Goal: Task Accomplishment & Management: Manage account settings

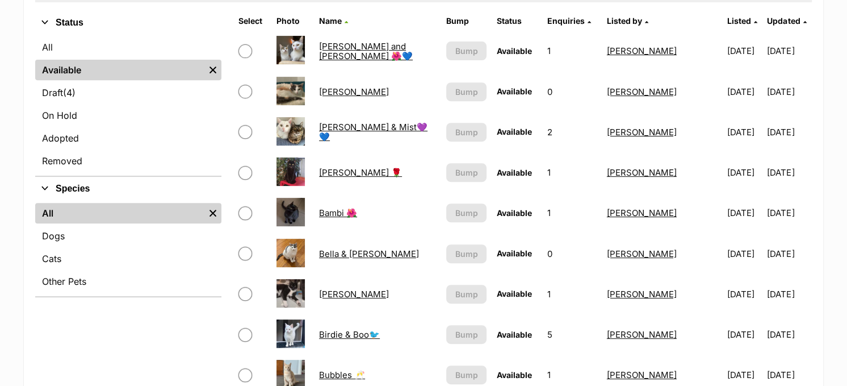
scroll to position [341, 0]
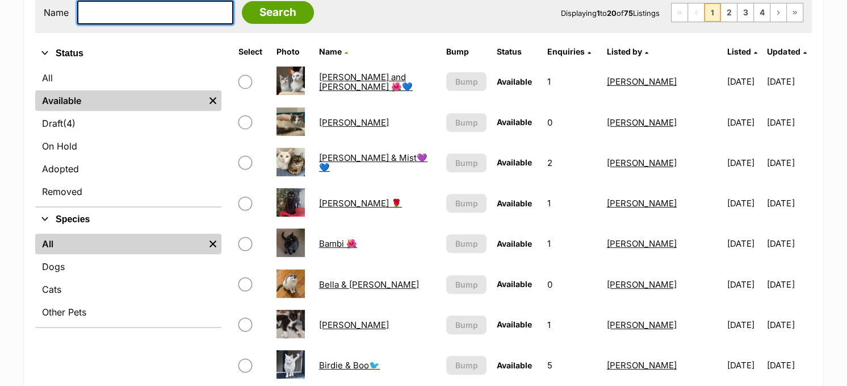
click at [111, 5] on input "text" at bounding box center [155, 13] width 156 height 24
type input "mariska"
click at [242, 1] on input "Search" at bounding box center [278, 12] width 72 height 23
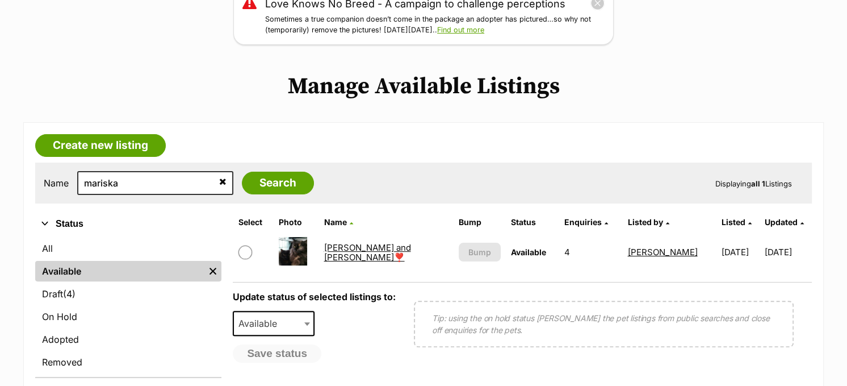
click at [369, 251] on link "Mariska and Antoni ❣️❣️" at bounding box center [367, 252] width 87 height 20
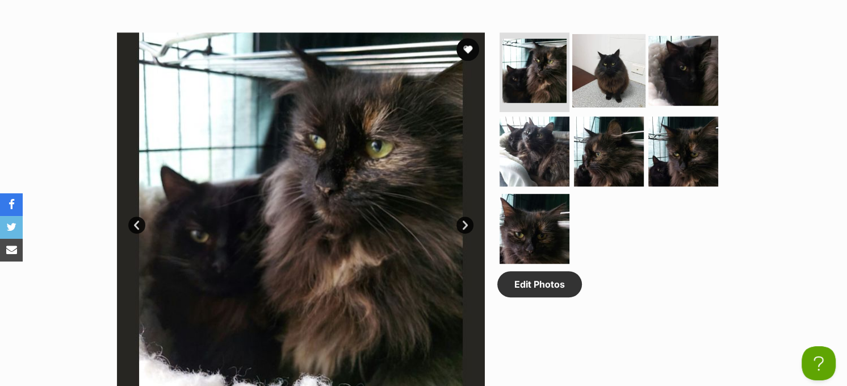
click at [626, 69] on img at bounding box center [608, 70] width 73 height 73
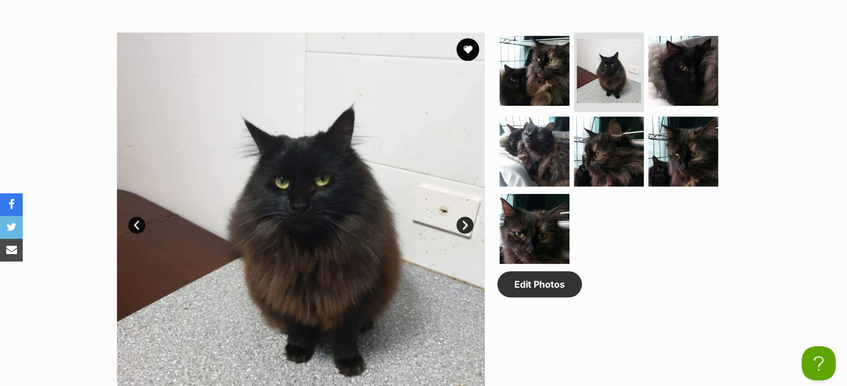
click at [456, 218] on img at bounding box center [301, 216] width 368 height 368
click at [466, 220] on link "Next" at bounding box center [465, 224] width 17 height 17
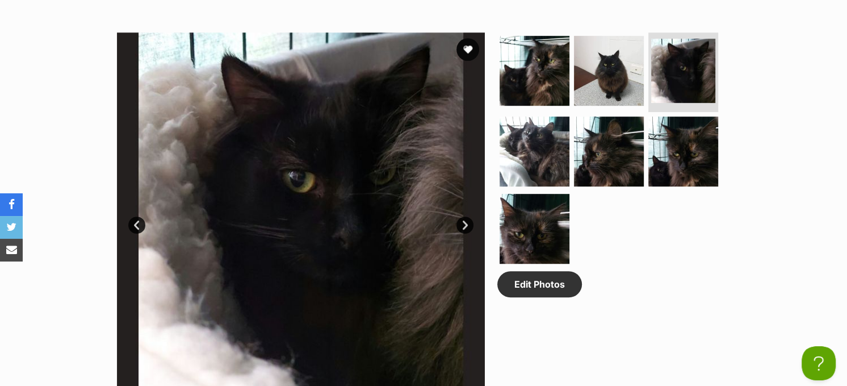
click at [466, 220] on link "Next" at bounding box center [465, 224] width 17 height 17
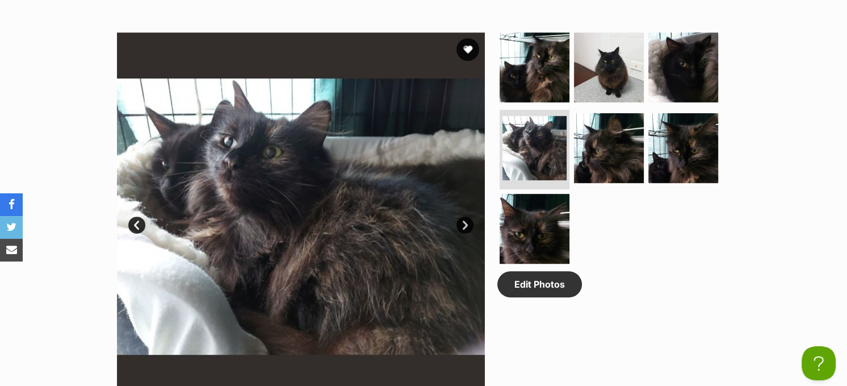
click at [466, 220] on link "Next" at bounding box center [465, 224] width 17 height 17
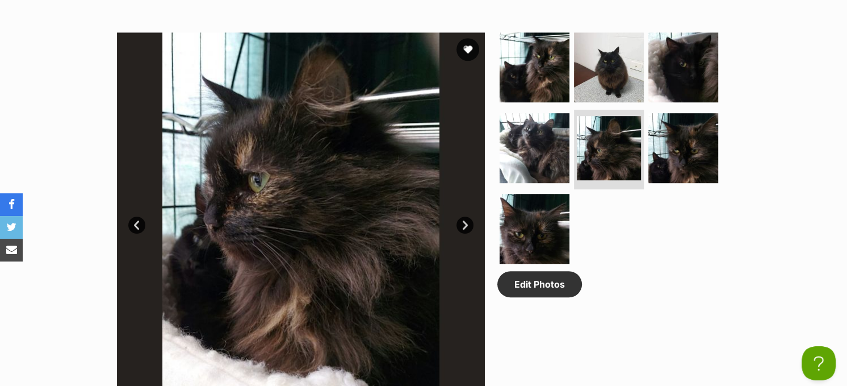
click at [466, 220] on link "Next" at bounding box center [465, 224] width 17 height 17
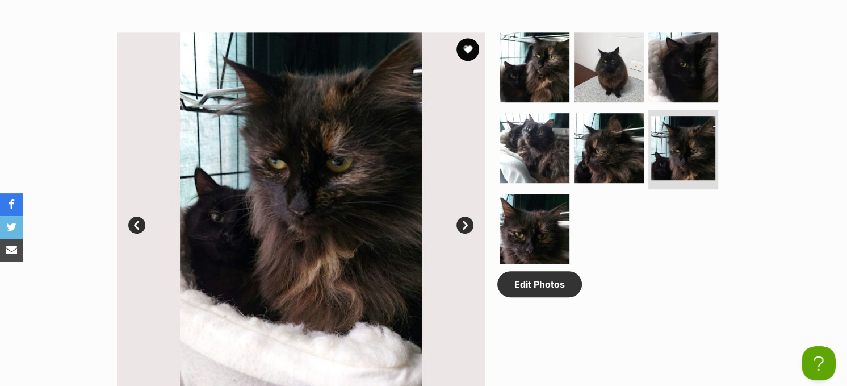
click at [466, 220] on link "Next" at bounding box center [465, 224] width 17 height 17
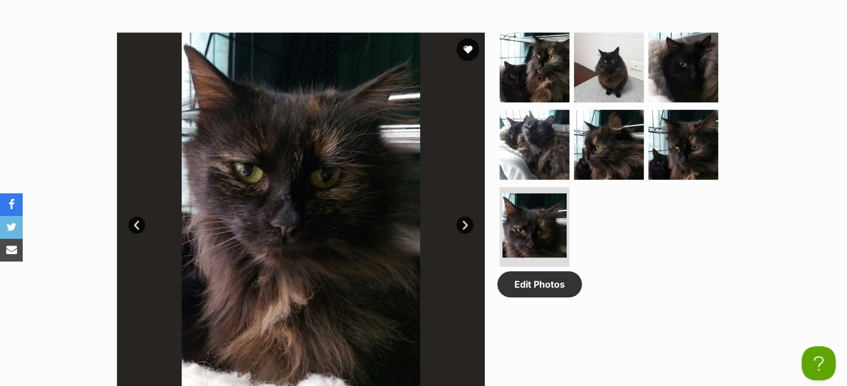
click at [466, 220] on link "Next" at bounding box center [465, 224] width 17 height 17
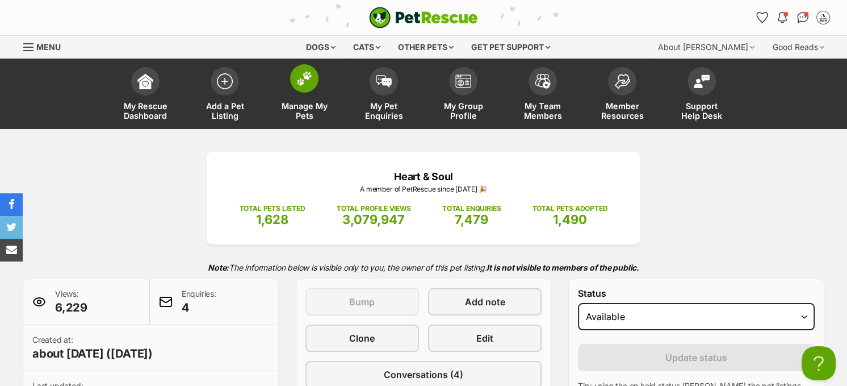
click at [312, 75] on img at bounding box center [304, 78] width 16 height 15
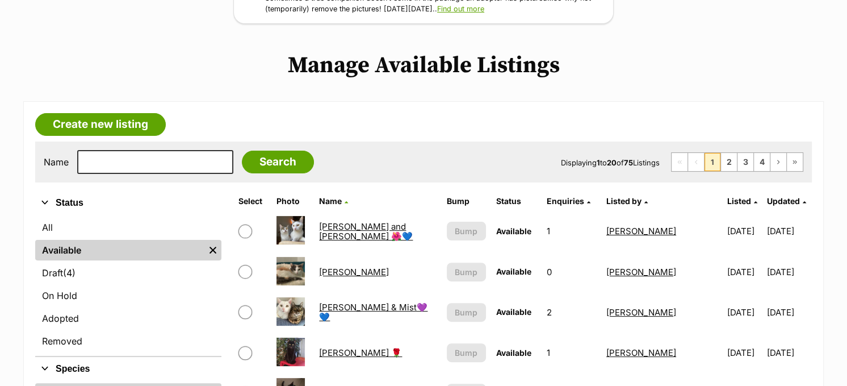
scroll to position [227, 0]
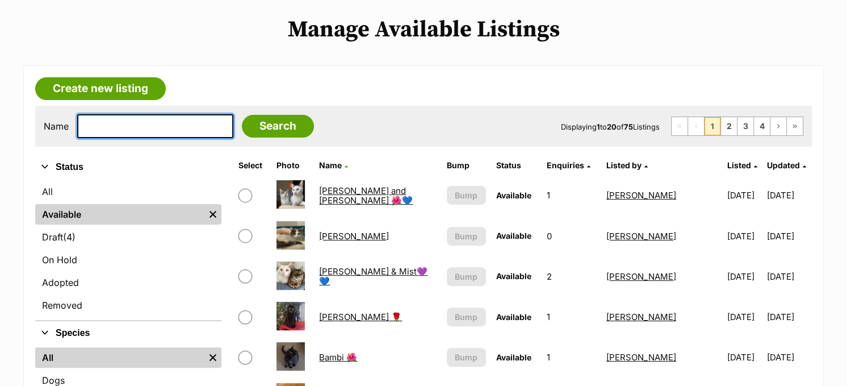
click at [151, 127] on input "text" at bounding box center [155, 126] width 156 height 24
type input "velcro"
click at [242, 115] on input "Search" at bounding box center [278, 126] width 72 height 23
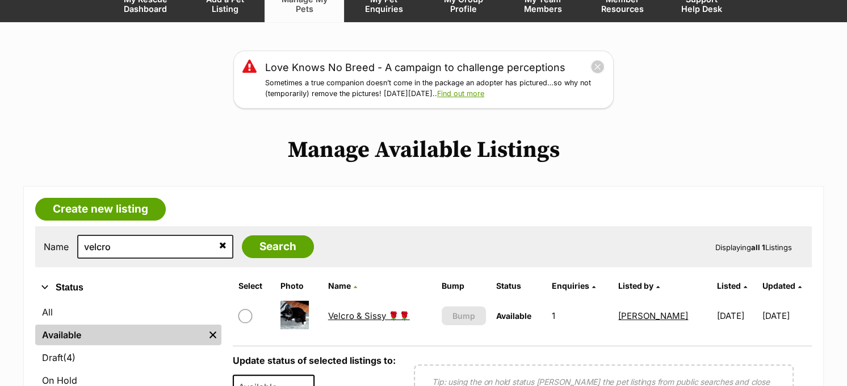
scroll to position [227, 0]
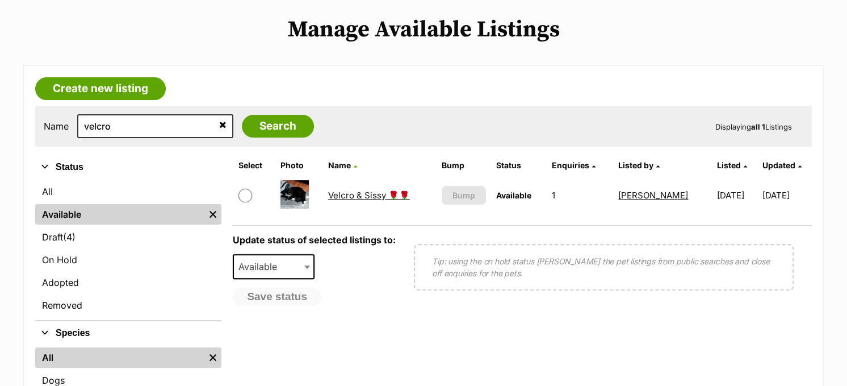
click at [367, 192] on link "Velcro & Sissy 🌹🌹" at bounding box center [369, 195] width 82 height 11
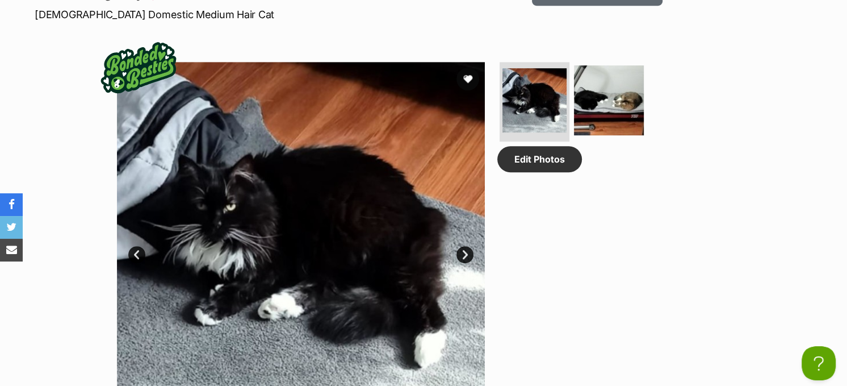
scroll to position [454, 0]
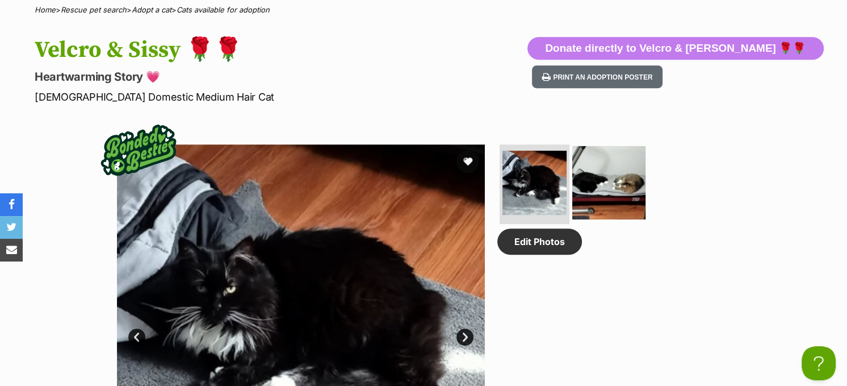
click at [605, 173] on img at bounding box center [608, 182] width 73 height 73
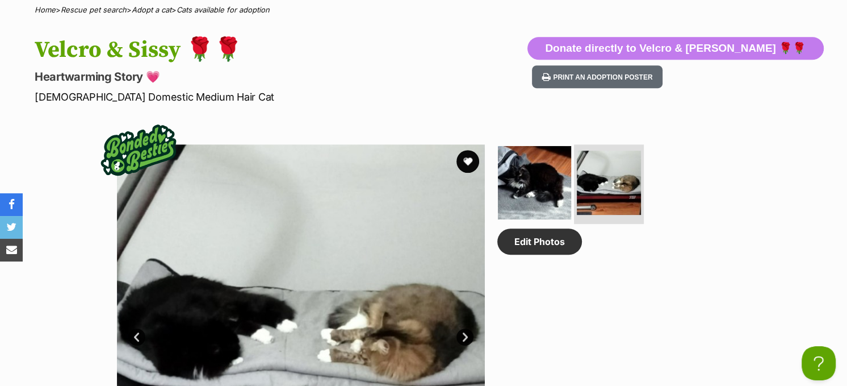
click at [545, 181] on img at bounding box center [534, 182] width 73 height 73
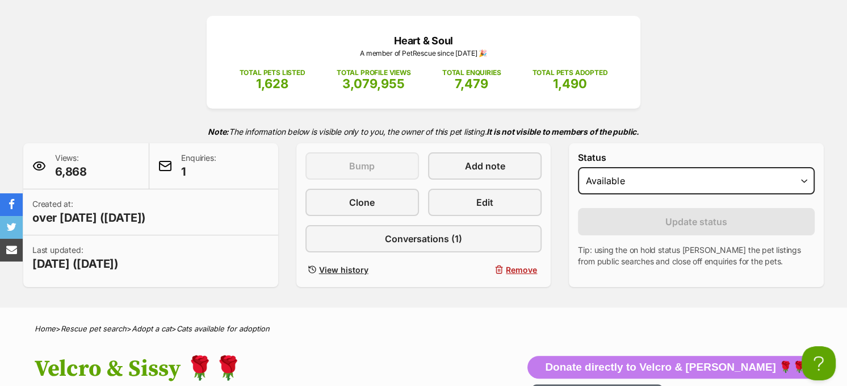
scroll to position [114, 0]
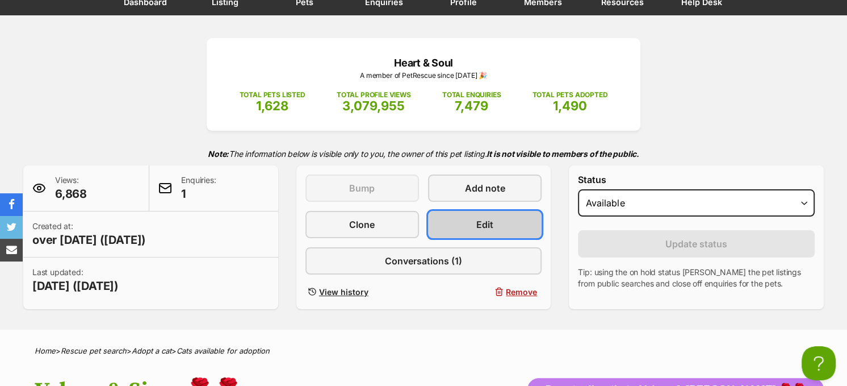
click at [508, 219] on link "Edit" at bounding box center [485, 224] width 114 height 27
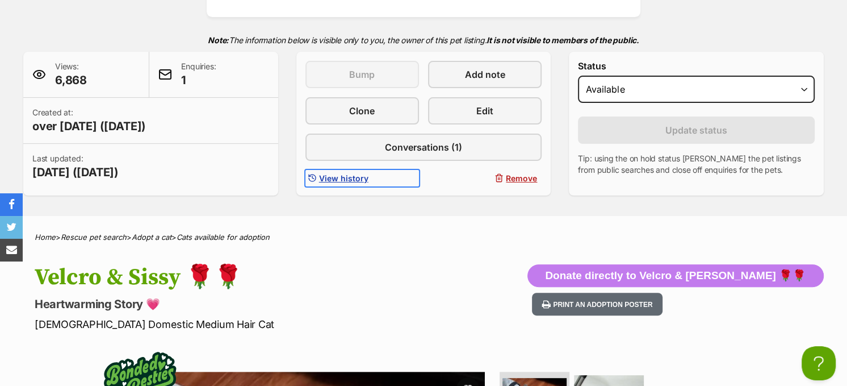
click at [345, 170] on link "View history" at bounding box center [363, 178] width 114 height 16
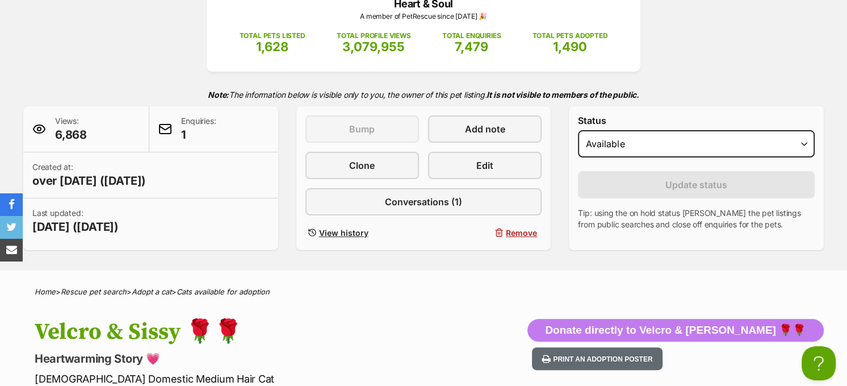
scroll to position [170, 0]
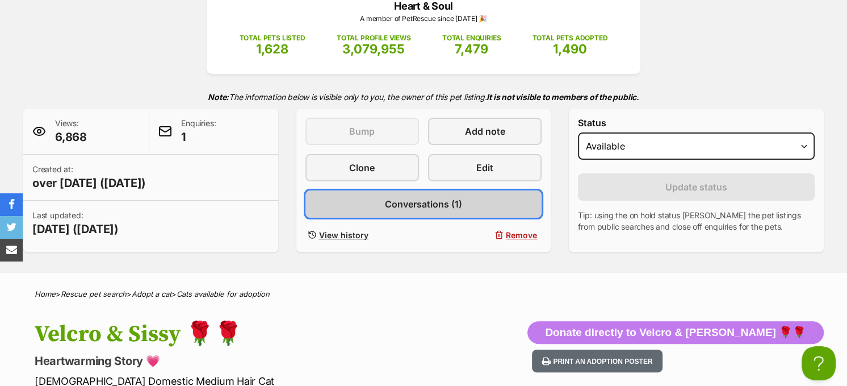
click at [417, 200] on span "Conversations (1)" at bounding box center [423, 204] width 77 height 14
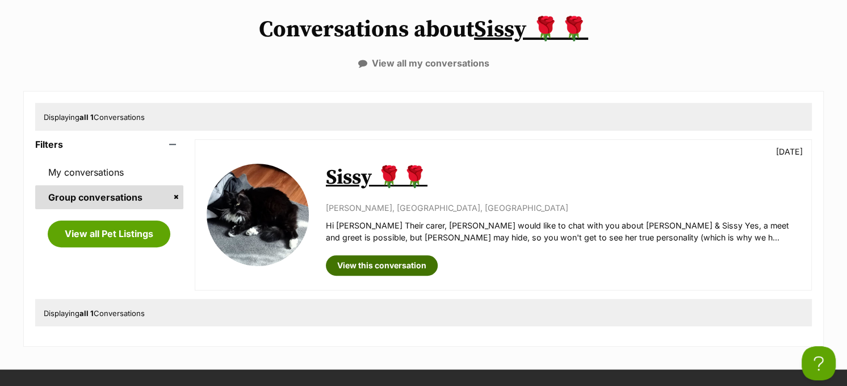
click at [402, 261] on link "View this conversation" at bounding box center [382, 265] width 112 height 20
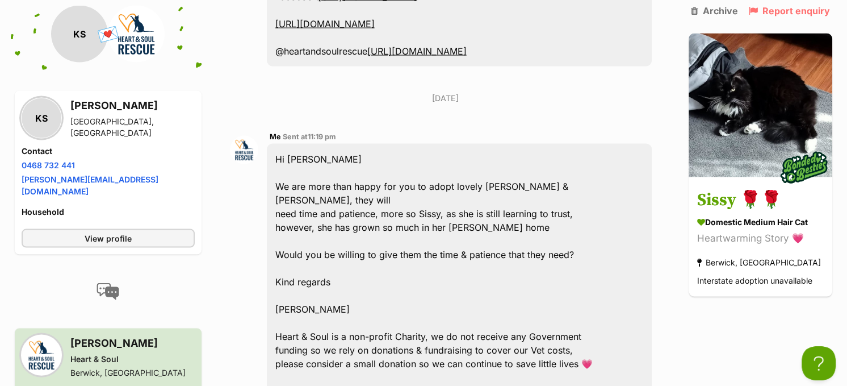
scroll to position [1780, 0]
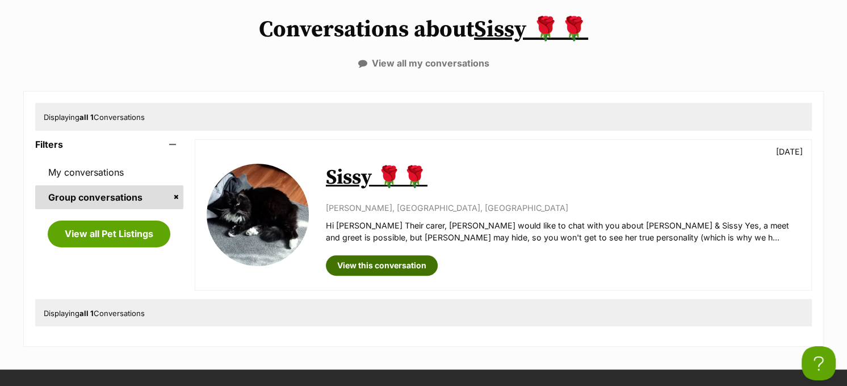
click at [412, 260] on link "View this conversation" at bounding box center [382, 265] width 112 height 20
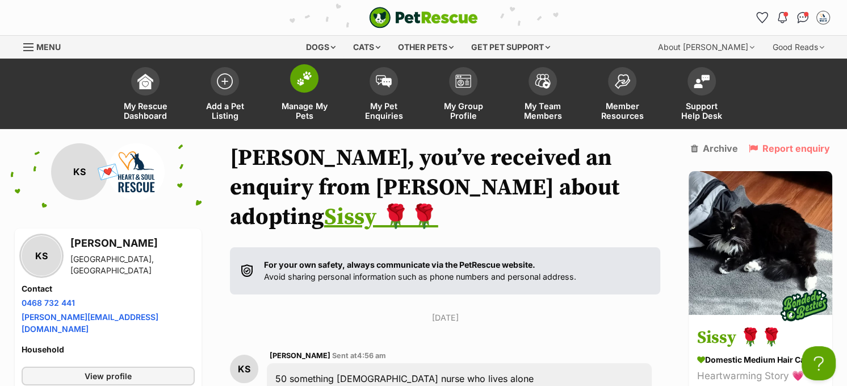
click at [301, 71] on img at bounding box center [304, 78] width 16 height 15
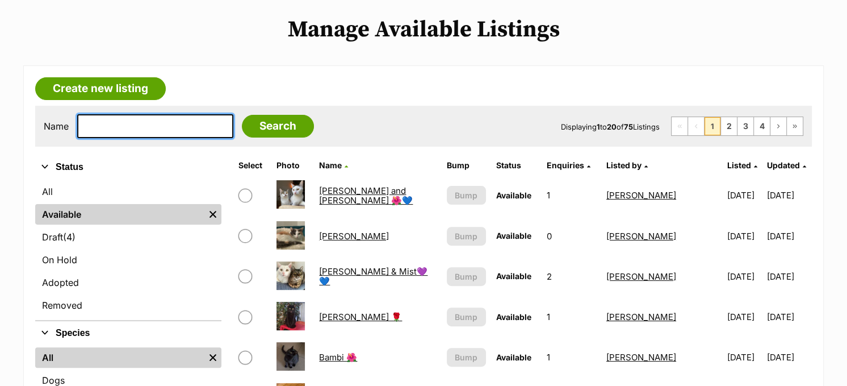
click at [128, 127] on input "text" at bounding box center [155, 126] width 156 height 24
type input "velcro"
click at [242, 115] on input "Search" at bounding box center [278, 126] width 72 height 23
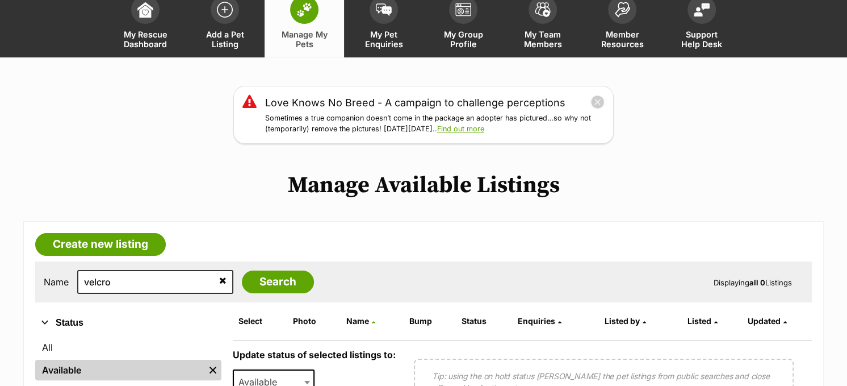
scroll to position [170, 0]
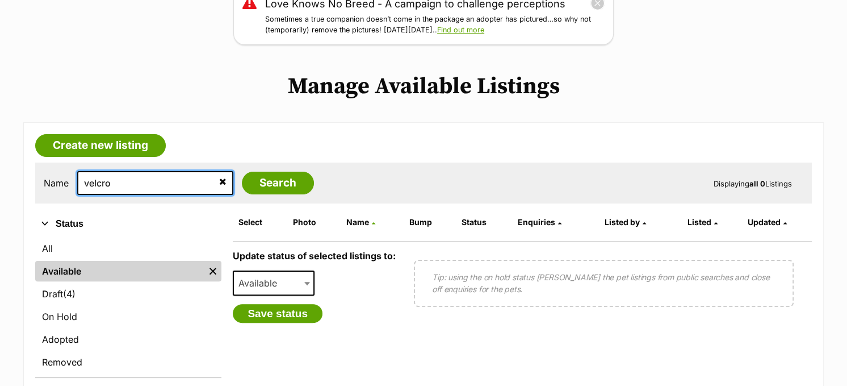
drag, startPoint x: 119, startPoint y: 179, endPoint x: 85, endPoint y: 180, distance: 33.5
click at [85, 180] on input "velcro" at bounding box center [155, 183] width 156 height 24
type input "sissy"
click at [242, 172] on input "Search" at bounding box center [278, 183] width 72 height 23
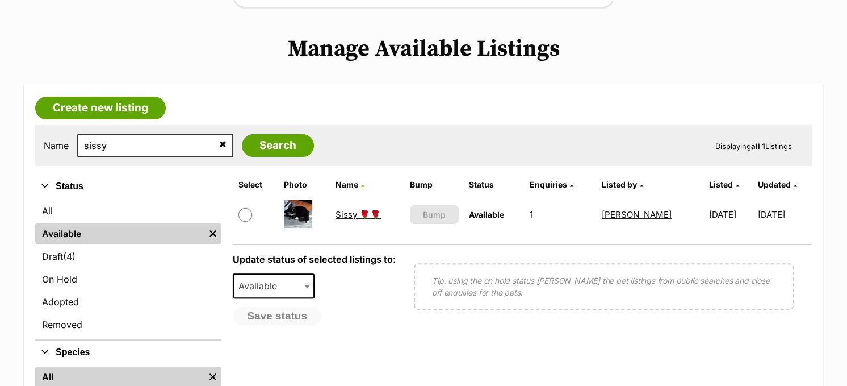
scroll to position [227, 0]
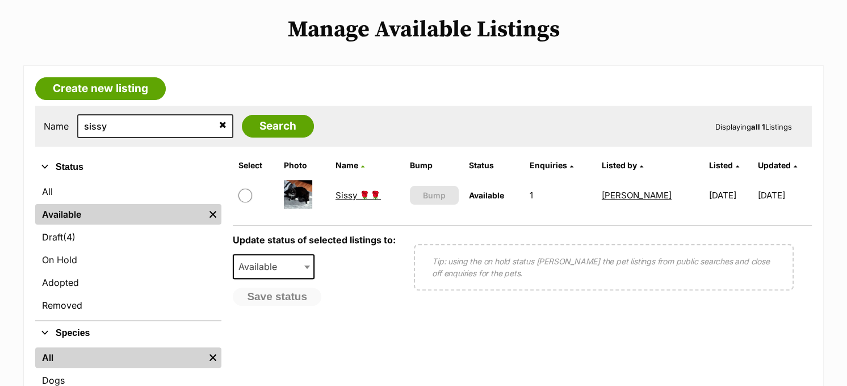
click at [342, 194] on link "Sissy 🌹🌹" at bounding box center [358, 195] width 45 height 11
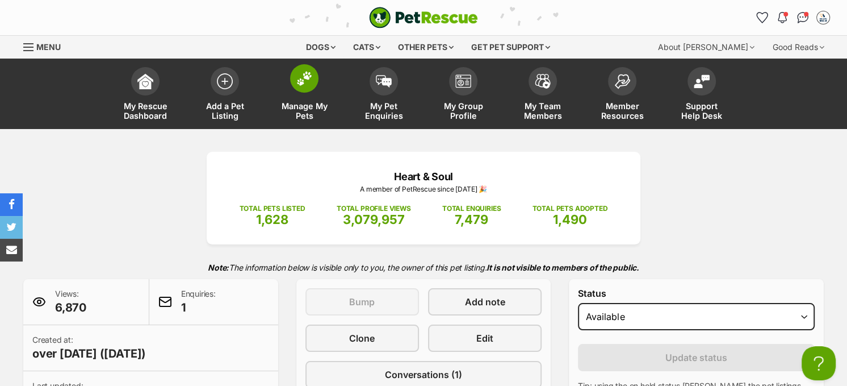
click at [296, 82] on img at bounding box center [304, 78] width 16 height 15
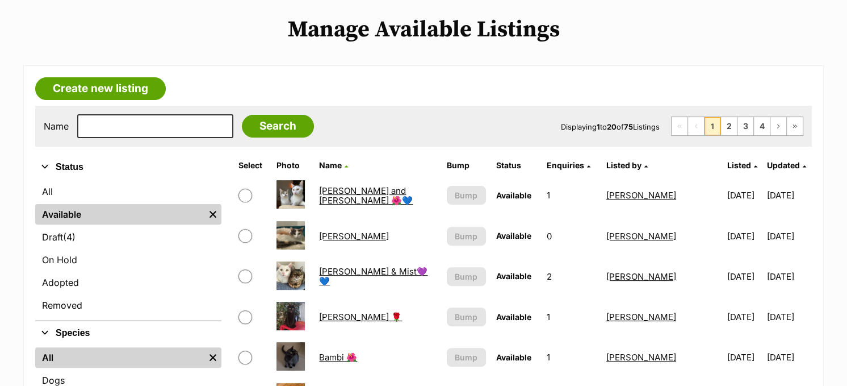
scroll to position [284, 0]
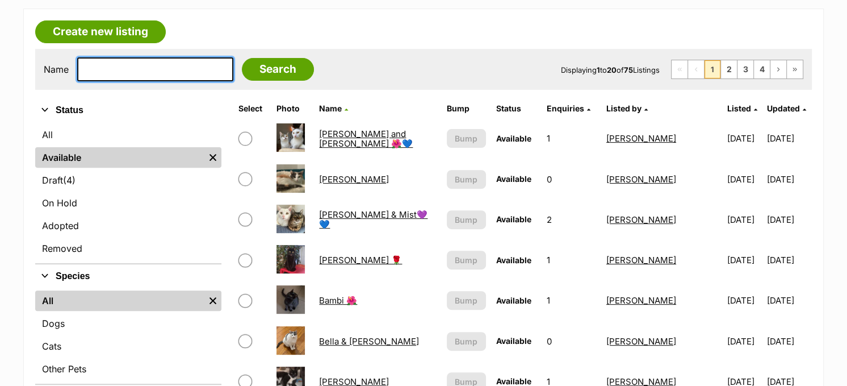
click at [126, 69] on input "text" at bounding box center [155, 69] width 156 height 24
type input "sissy"
click at [242, 58] on input "Search" at bounding box center [278, 69] width 72 height 23
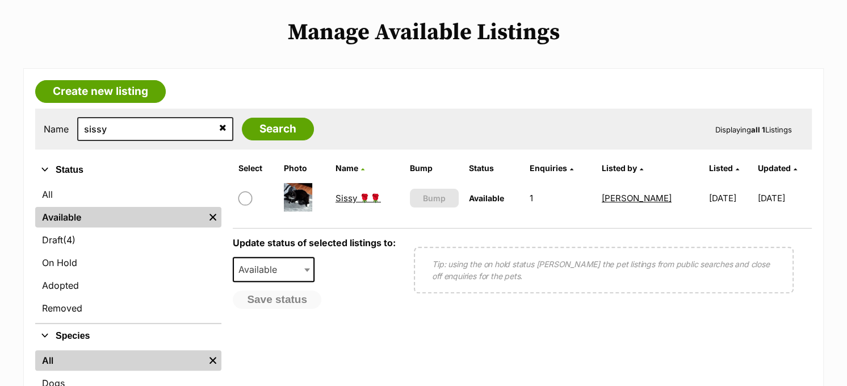
scroll to position [227, 0]
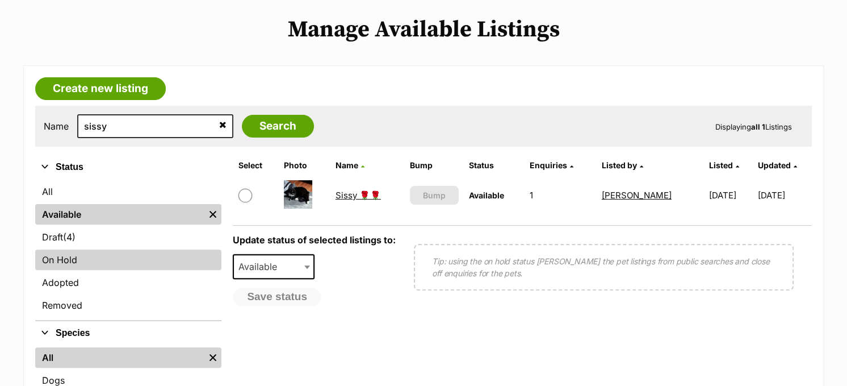
click at [81, 264] on link "On Hold" at bounding box center [128, 259] width 186 height 20
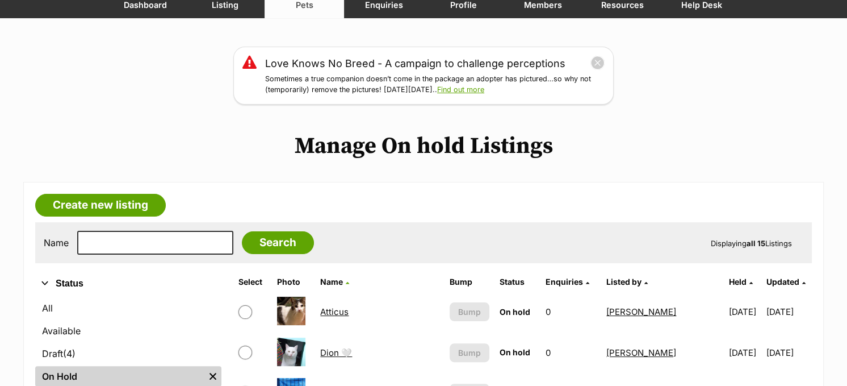
scroll to position [170, 0]
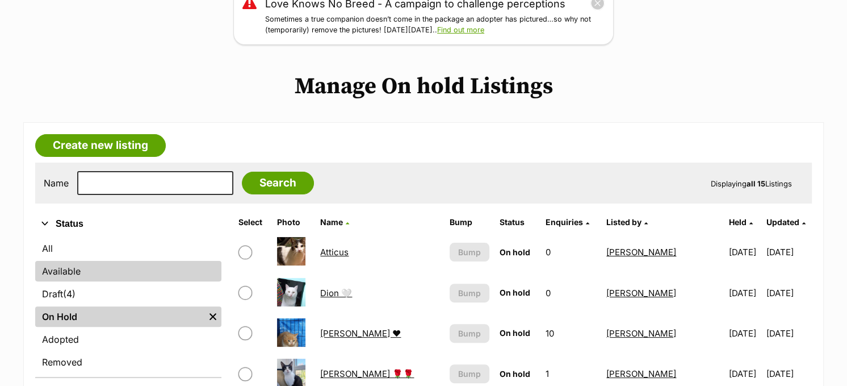
click at [84, 275] on link "Available" at bounding box center [128, 271] width 186 height 20
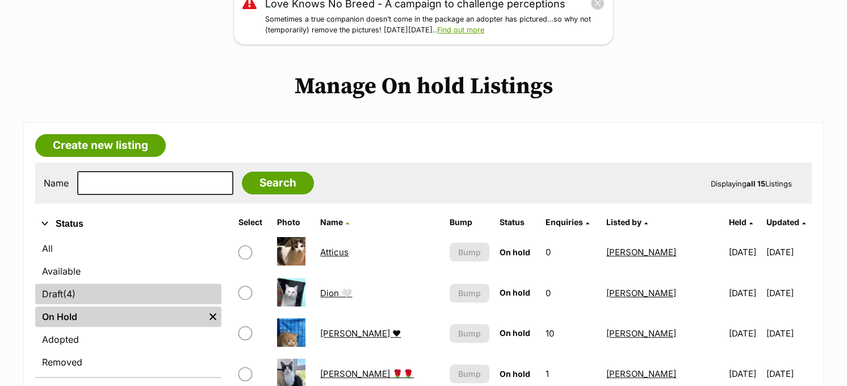
click at [122, 293] on link "Draft (4) Items" at bounding box center [128, 293] width 186 height 20
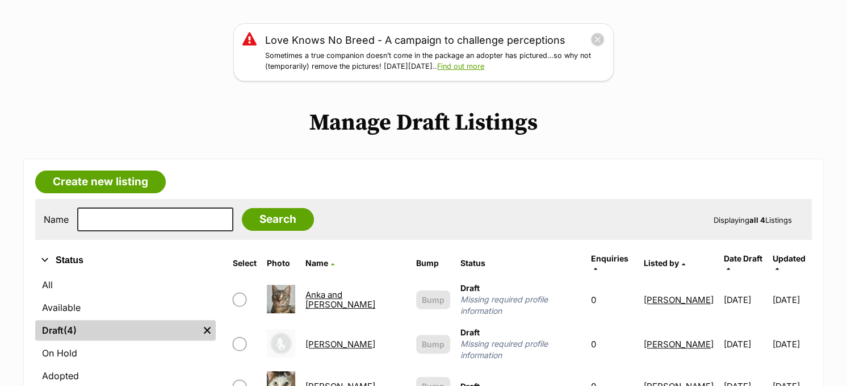
scroll to position [227, 0]
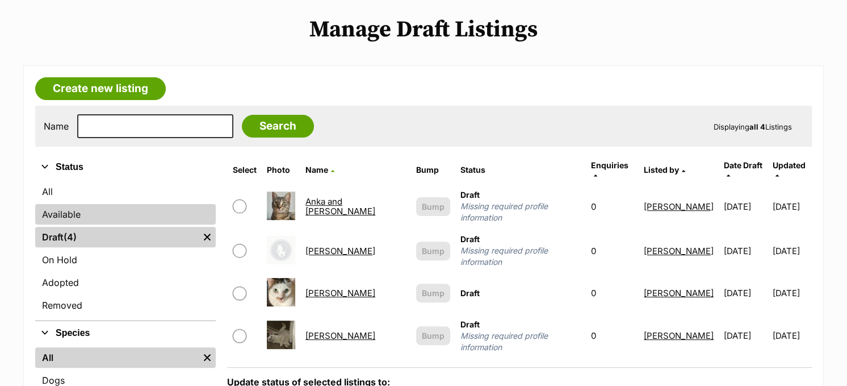
click at [51, 216] on link "Available" at bounding box center [125, 214] width 181 height 20
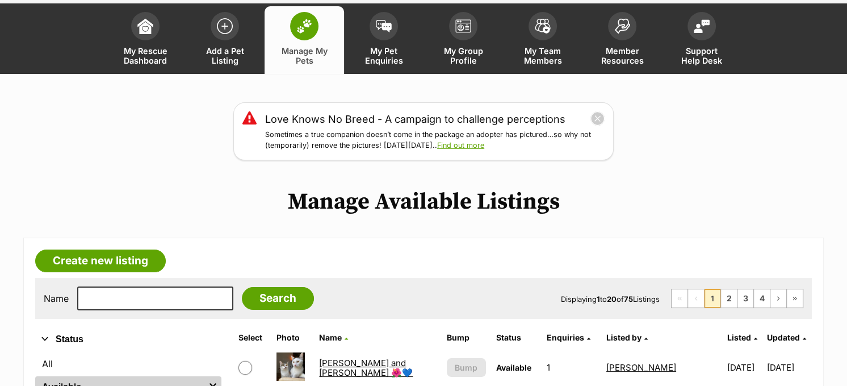
scroll to position [170, 0]
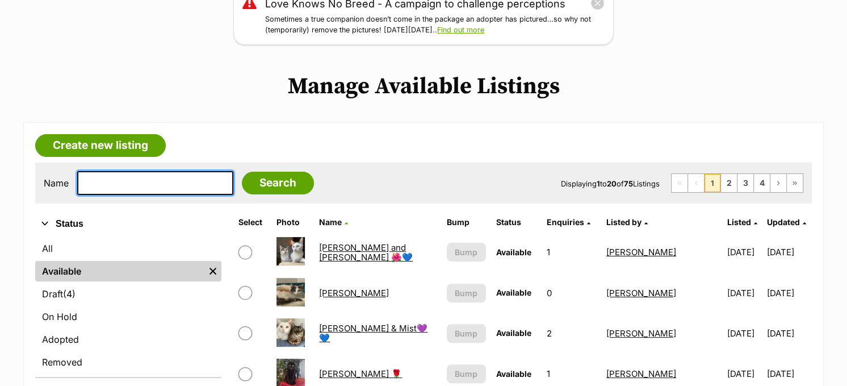
click at [153, 186] on input "text" at bounding box center [155, 183] width 156 height 24
type input "velcro"
click at [242, 172] on input "Search" at bounding box center [278, 183] width 72 height 23
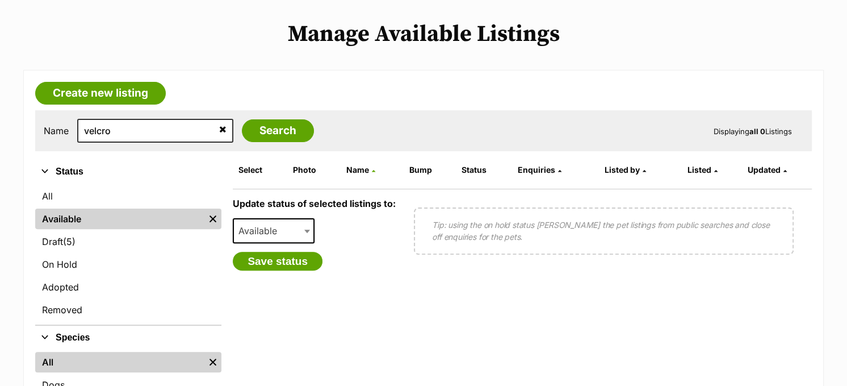
scroll to position [227, 0]
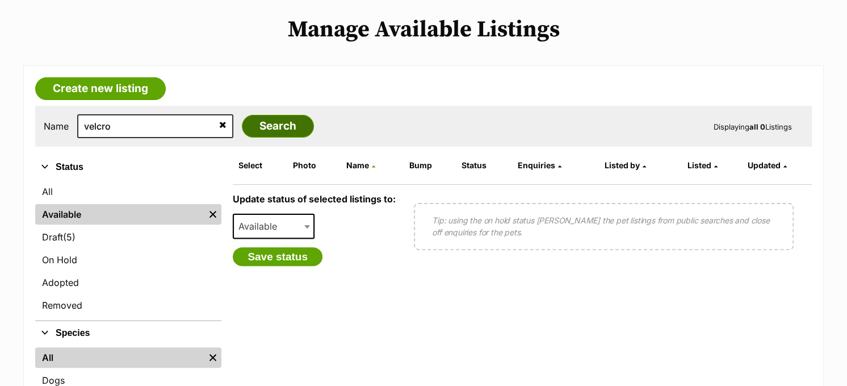
click at [254, 123] on input "Search" at bounding box center [278, 126] width 72 height 23
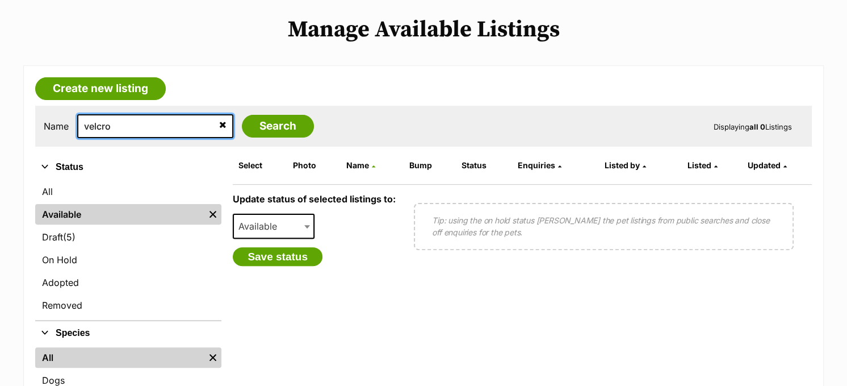
drag, startPoint x: 122, startPoint y: 123, endPoint x: 85, endPoint y: 125, distance: 37.5
click at [85, 125] on input "velcro" at bounding box center [155, 126] width 156 height 24
type input "sissy"
click at [242, 115] on input "Search" at bounding box center [278, 126] width 72 height 23
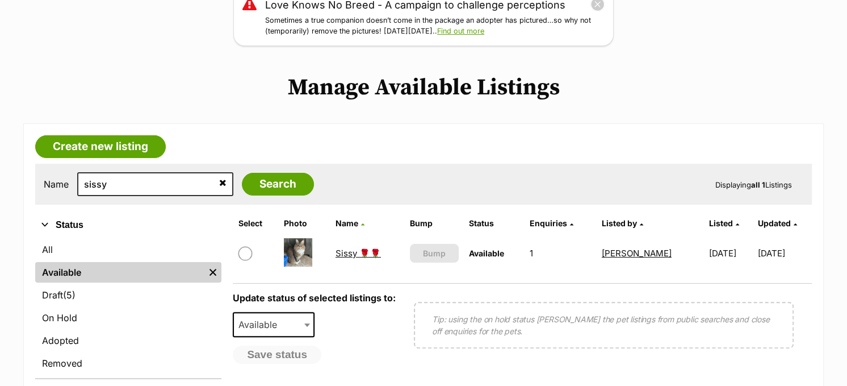
scroll to position [170, 0]
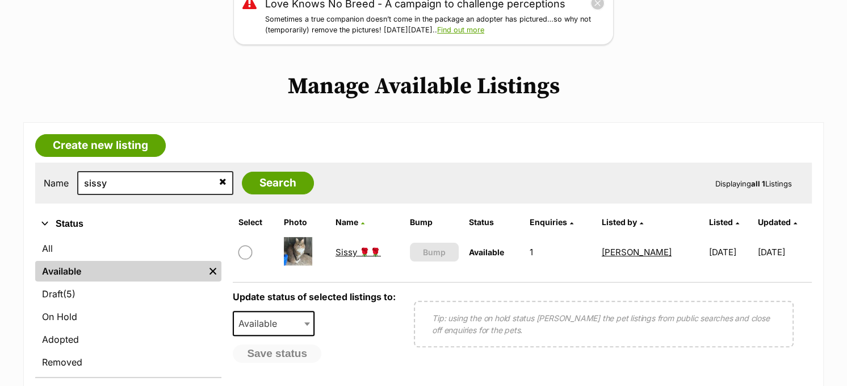
click at [336, 253] on link "Sissy 🌹🌹" at bounding box center [358, 251] width 45 height 11
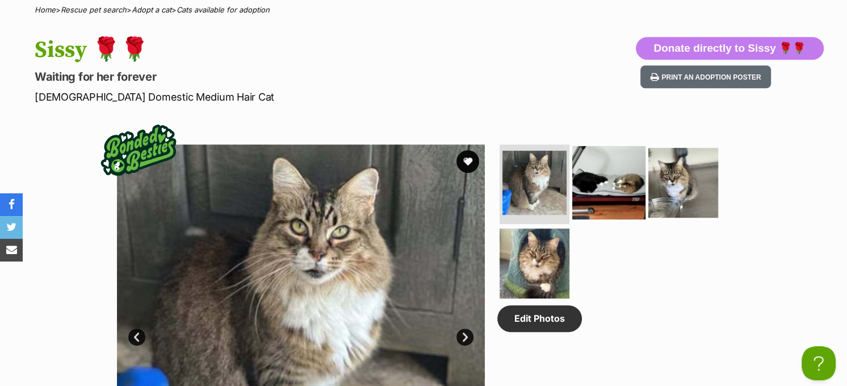
click at [590, 164] on img at bounding box center [608, 182] width 73 height 73
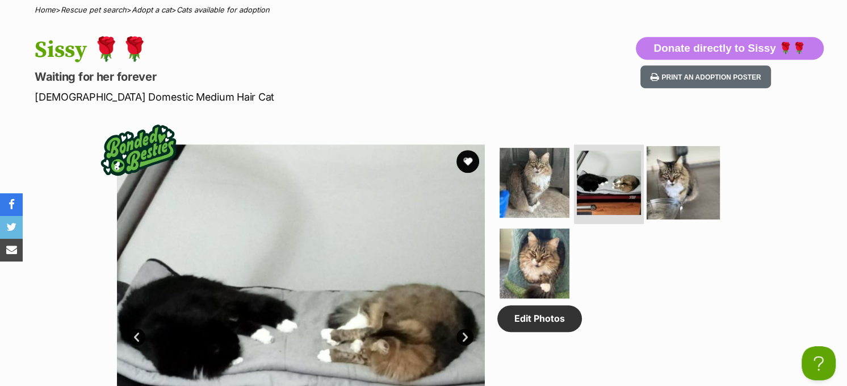
click at [669, 170] on img at bounding box center [683, 182] width 73 height 73
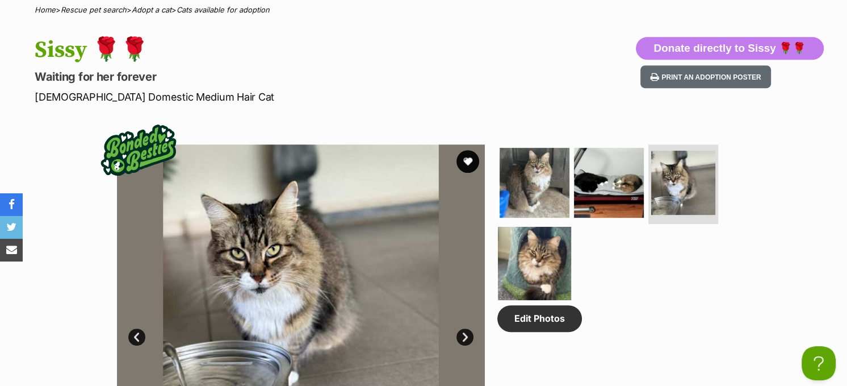
click at [532, 252] on img at bounding box center [534, 262] width 73 height 73
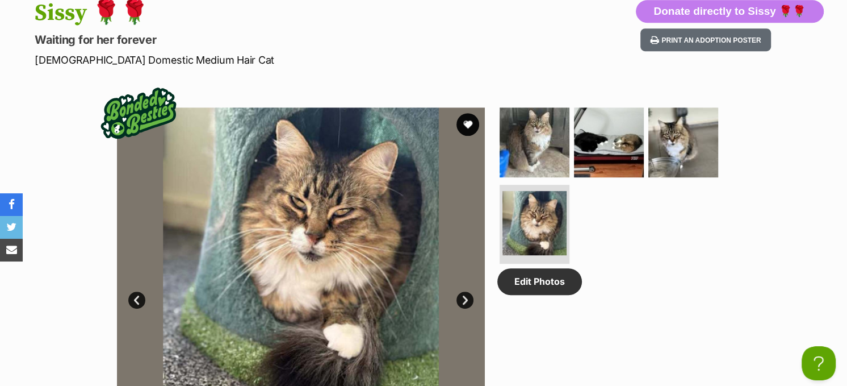
scroll to position [454, 0]
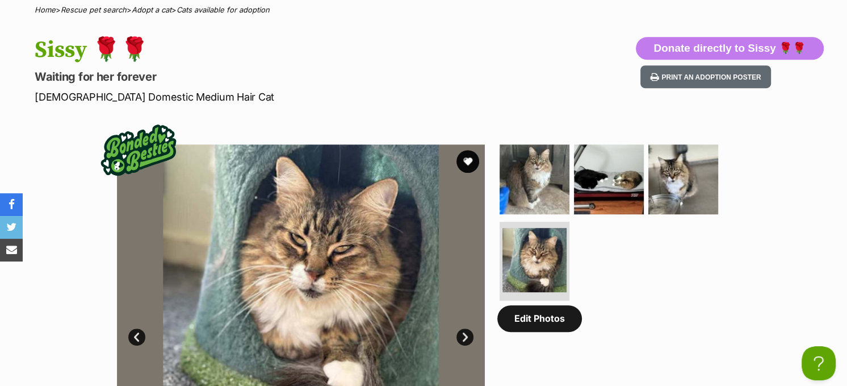
click at [533, 318] on link "Edit Photos" at bounding box center [540, 318] width 85 height 26
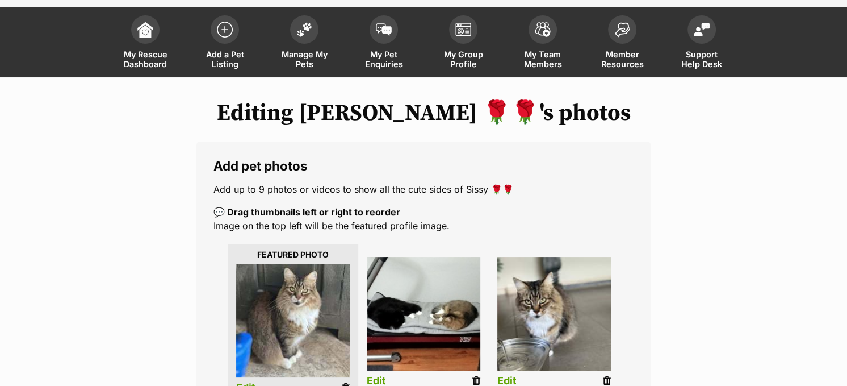
scroll to position [114, 0]
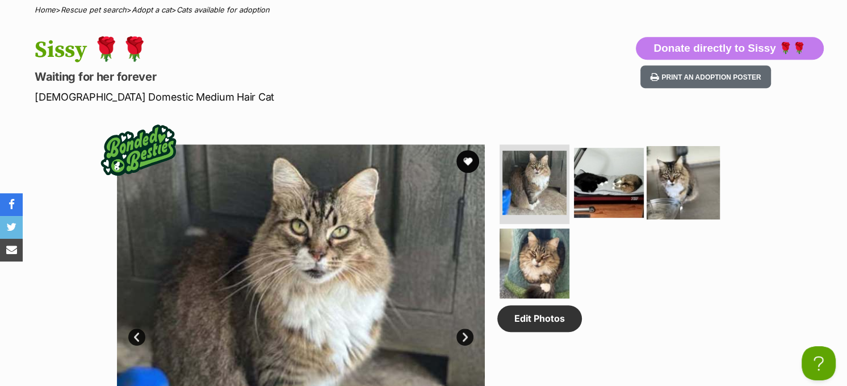
click at [698, 187] on img at bounding box center [683, 182] width 73 height 73
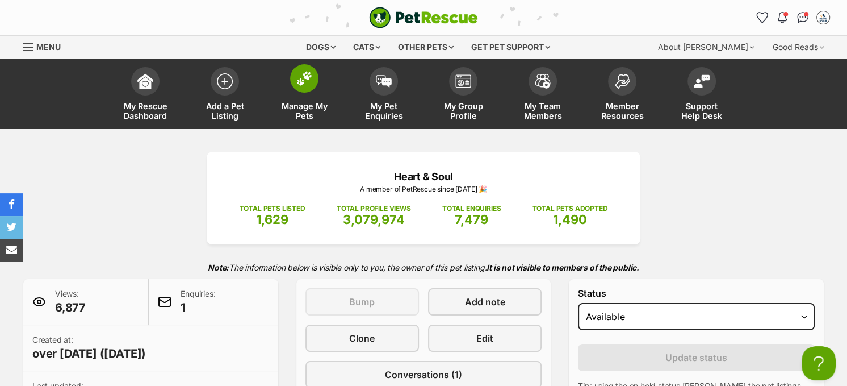
click at [292, 78] on span at bounding box center [304, 78] width 28 height 28
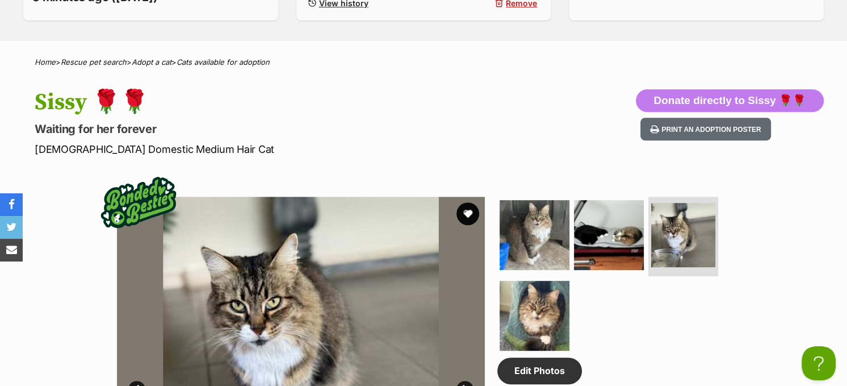
scroll to position [511, 0]
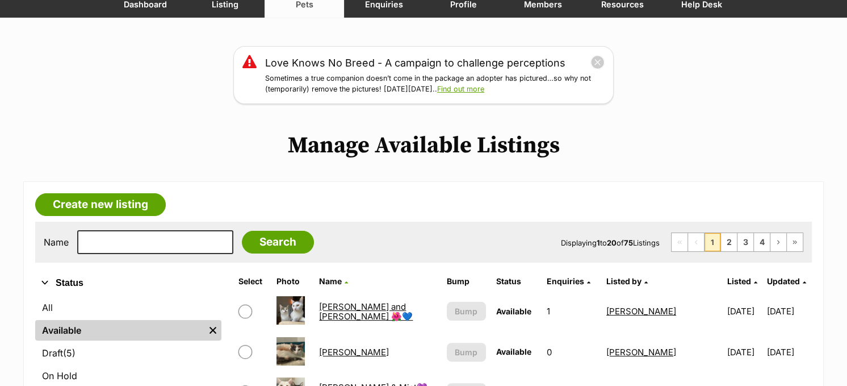
scroll to position [227, 0]
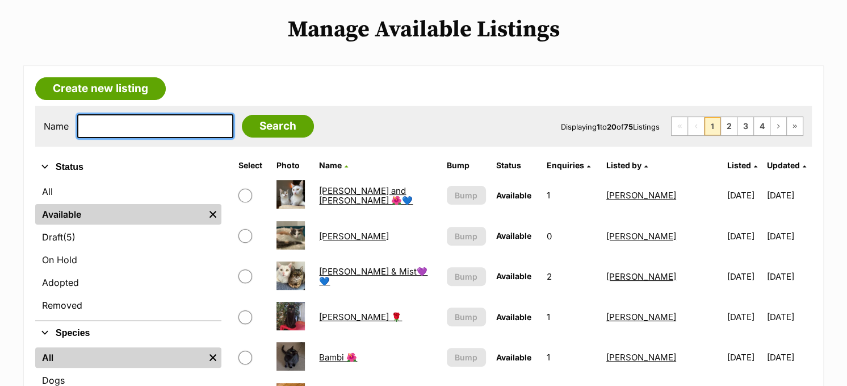
click at [182, 124] on input "text" at bounding box center [155, 126] width 156 height 24
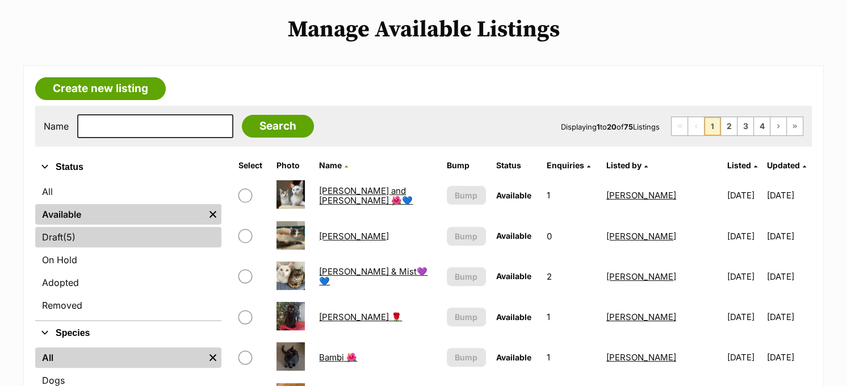
click at [71, 233] on span "(5)" at bounding box center [69, 237] width 12 height 14
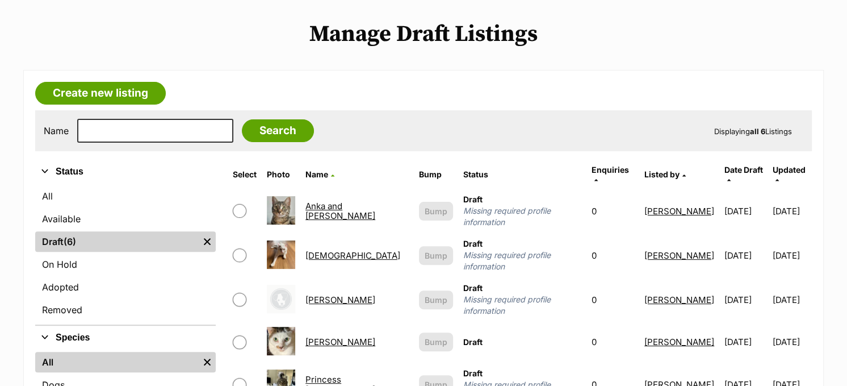
scroll to position [227, 0]
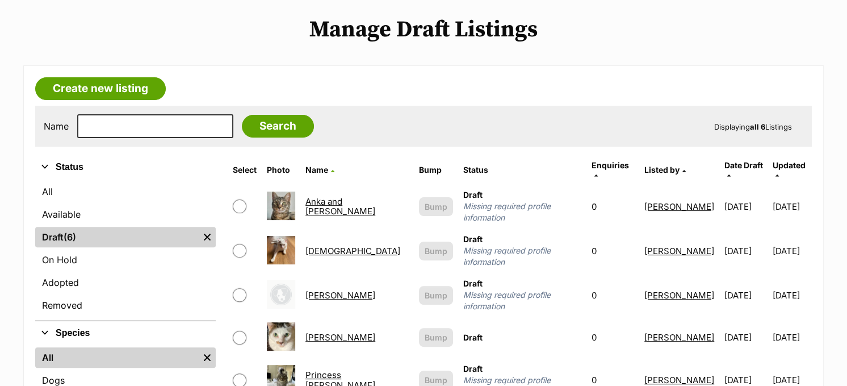
click at [327, 245] on link "[DEMOGRAPHIC_DATA]" at bounding box center [353, 250] width 95 height 11
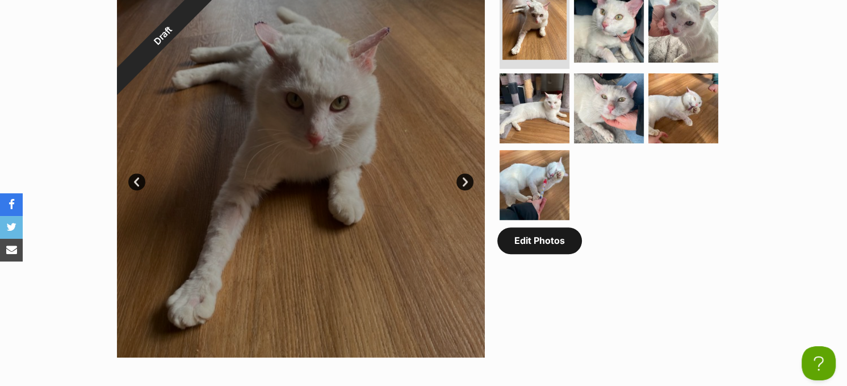
scroll to position [568, 0]
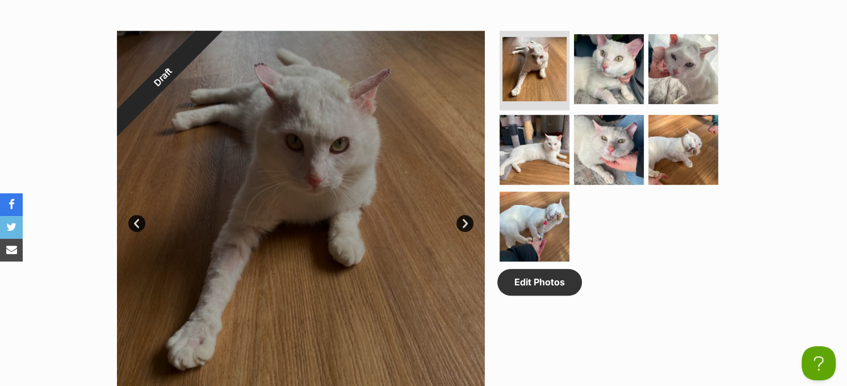
click at [461, 220] on link "Next" at bounding box center [465, 223] width 17 height 17
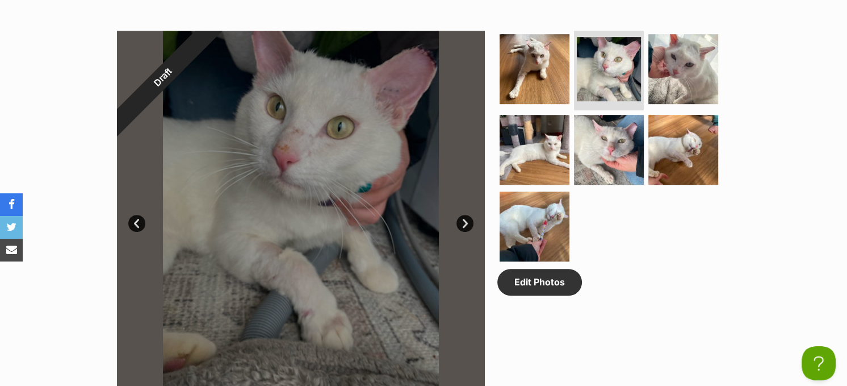
click at [460, 220] on link "Next" at bounding box center [465, 223] width 17 height 17
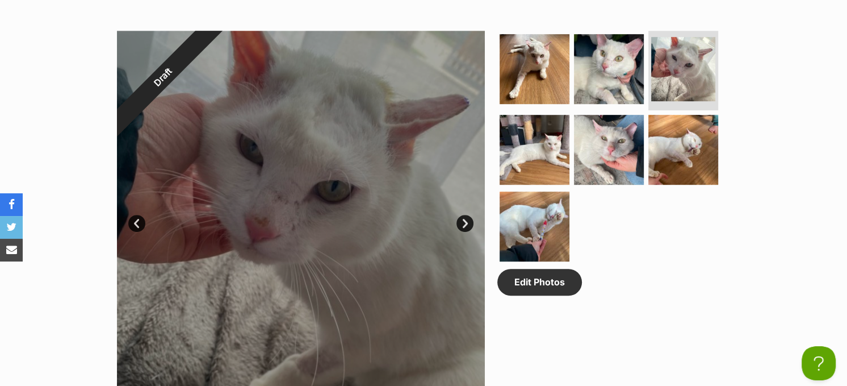
click at [460, 220] on link "Next" at bounding box center [465, 223] width 17 height 17
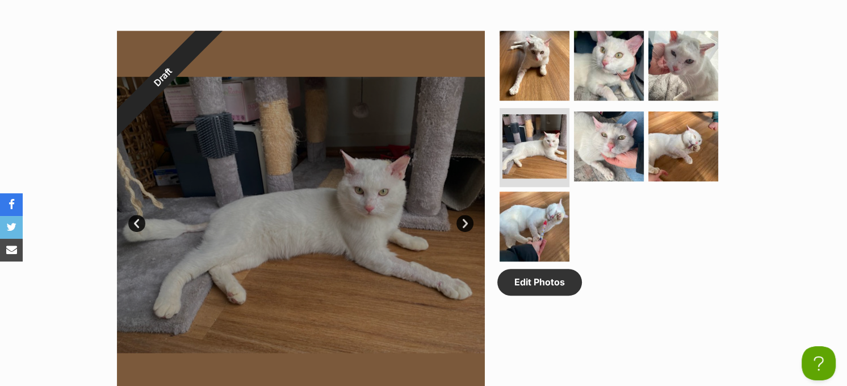
click at [463, 222] on link "Next" at bounding box center [465, 223] width 17 height 17
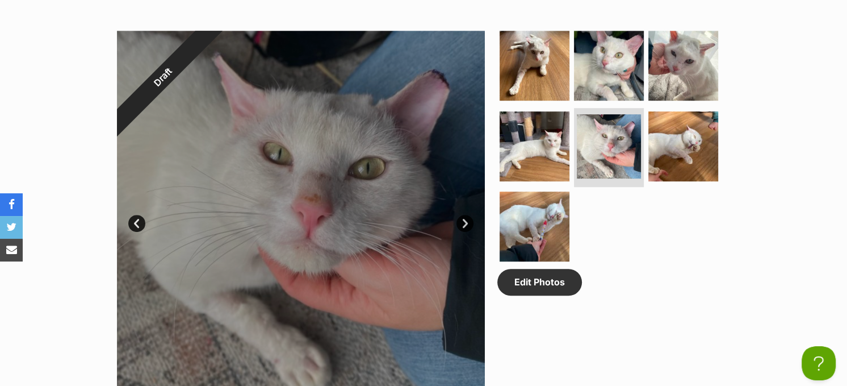
click at [463, 222] on link "Next" at bounding box center [465, 223] width 17 height 17
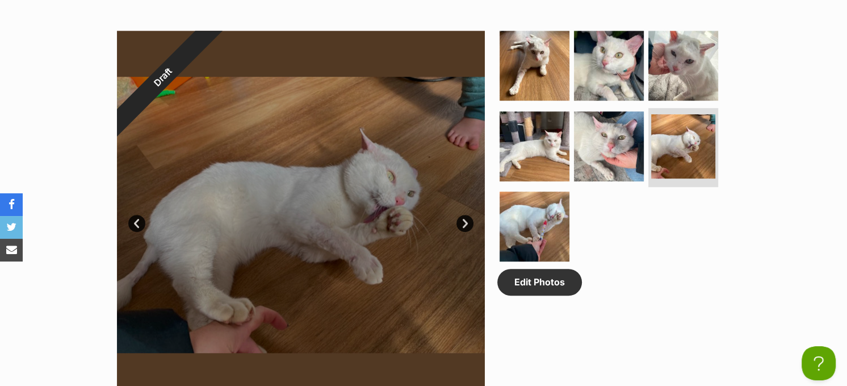
click at [463, 222] on link "Next" at bounding box center [465, 223] width 17 height 17
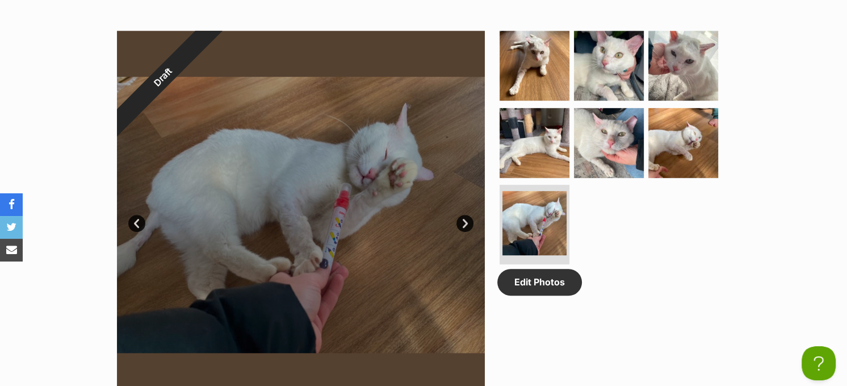
click at [463, 222] on link "Next" at bounding box center [465, 223] width 17 height 17
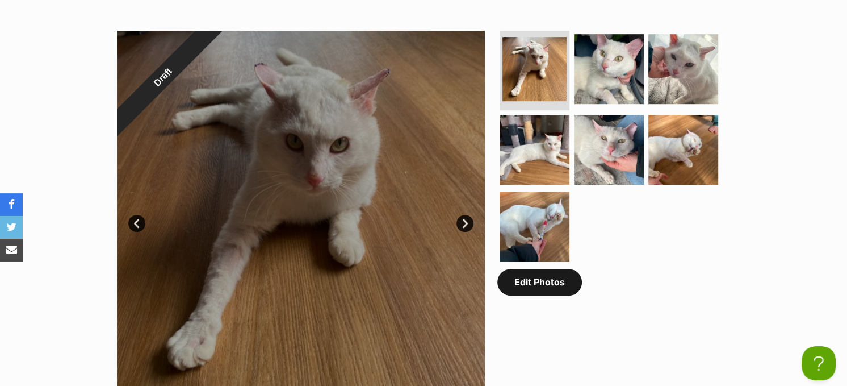
click at [568, 285] on link "Edit Photos" at bounding box center [540, 282] width 85 height 26
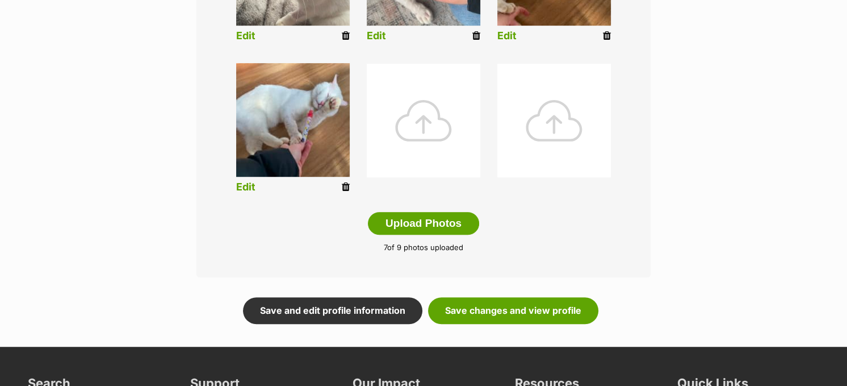
scroll to position [575, 0]
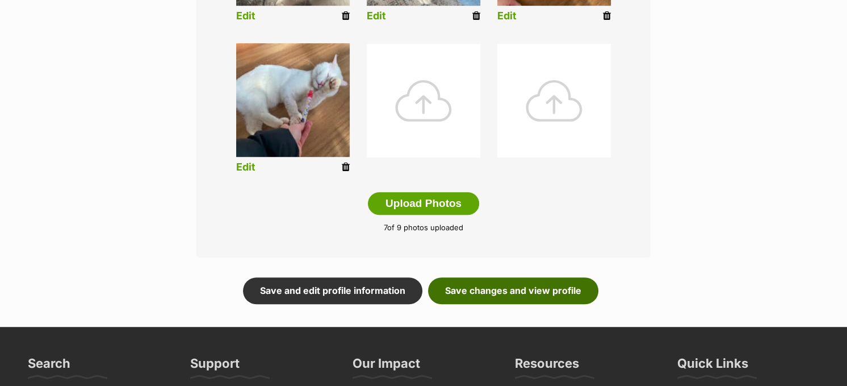
click at [550, 285] on link "Save changes and view profile" at bounding box center [513, 290] width 170 height 26
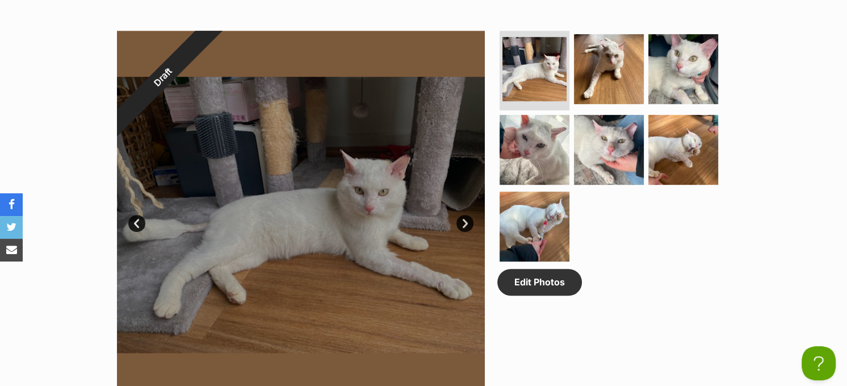
scroll to position [568, 0]
click at [530, 292] on link "Edit Photos" at bounding box center [540, 282] width 85 height 26
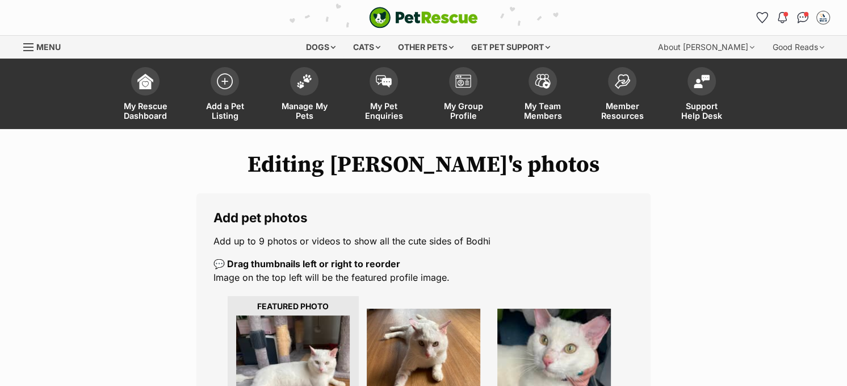
click at [324, 341] on img at bounding box center [293, 372] width 114 height 114
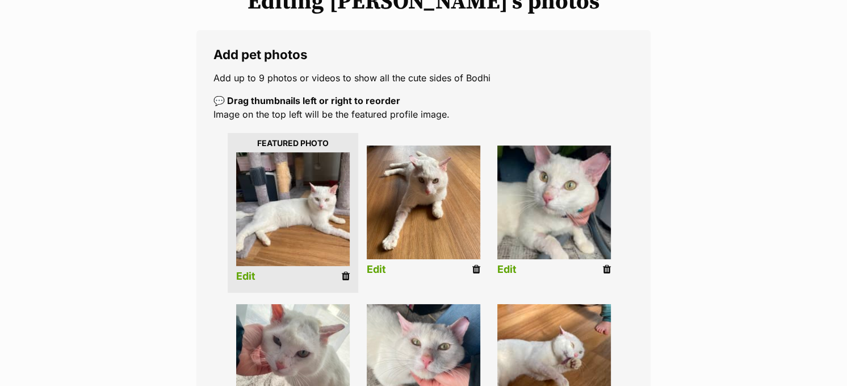
scroll to position [170, 0]
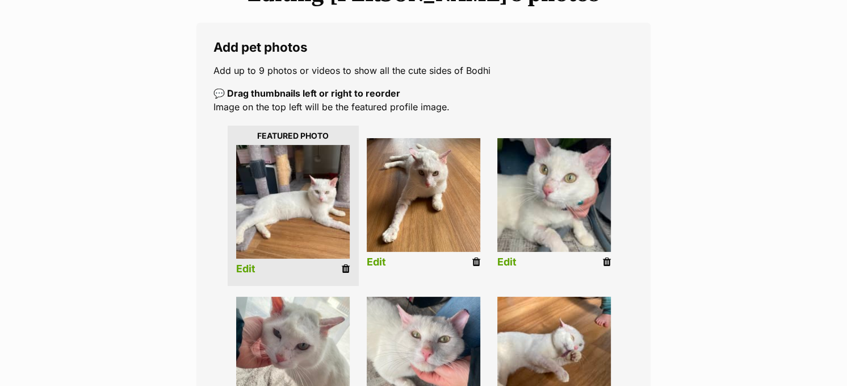
click at [246, 267] on link "Edit" at bounding box center [245, 269] width 19 height 12
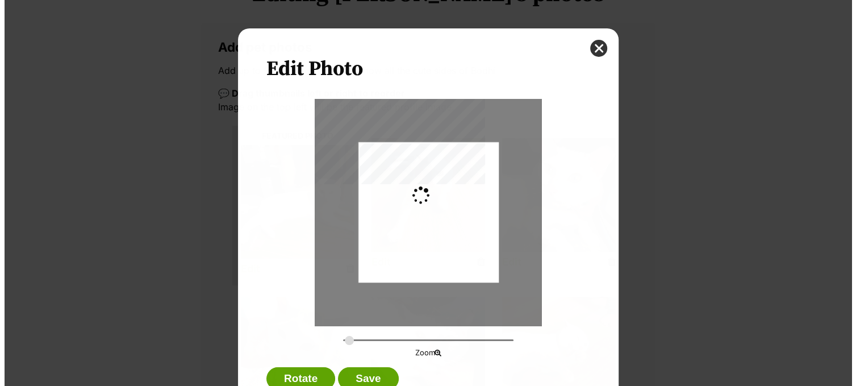
scroll to position [0, 0]
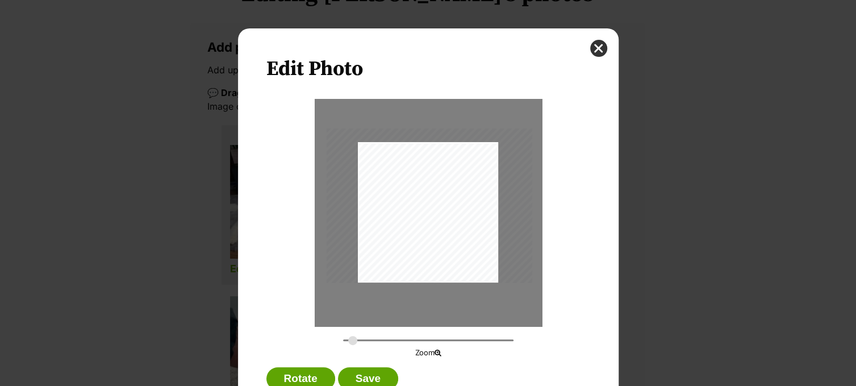
drag, startPoint x: 425, startPoint y: 287, endPoint x: 427, endPoint y: 276, distance: 11.4
click at [427, 276] on div "Dialog Window - Close (Press escape to close)" at bounding box center [429, 205] width 206 height 154
type input "0.4384"
click at [362, 375] on button "Save" at bounding box center [368, 378] width 60 height 23
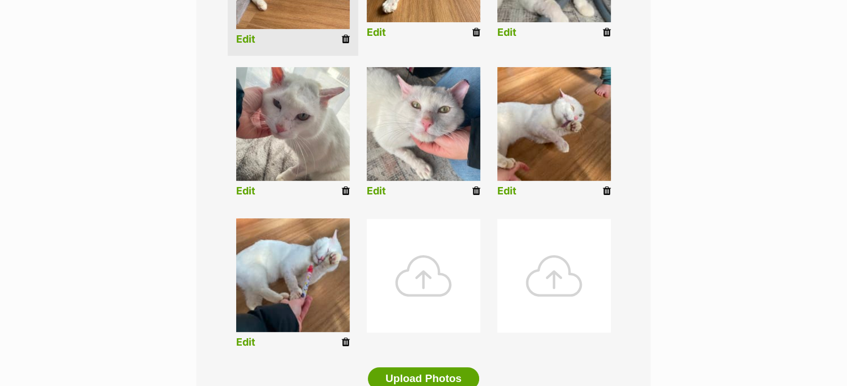
scroll to position [511, 0]
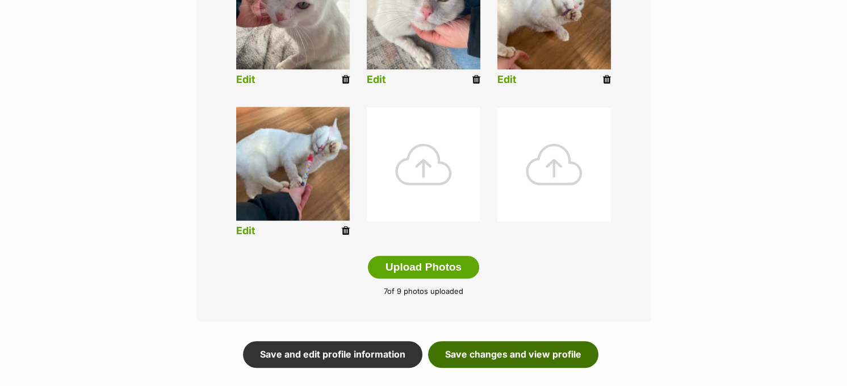
click at [539, 353] on link "Save changes and view profile" at bounding box center [513, 354] width 170 height 26
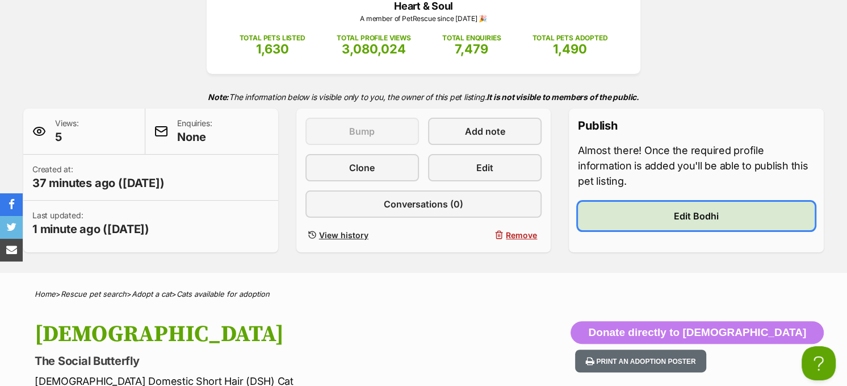
click at [672, 214] on link "Edit Bodhi" at bounding box center [696, 216] width 237 height 28
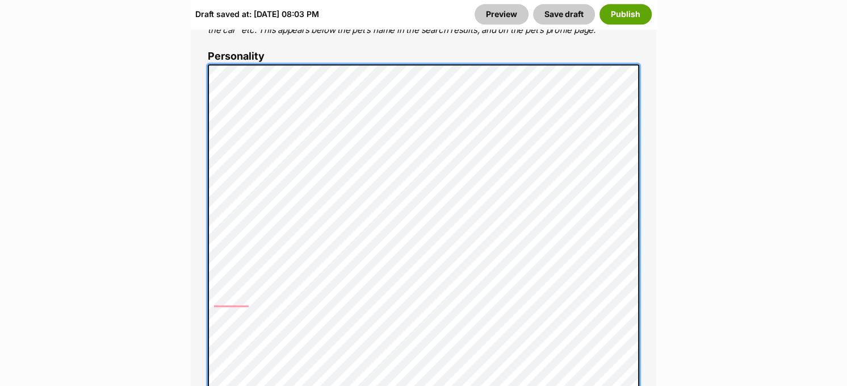
scroll to position [909, 0]
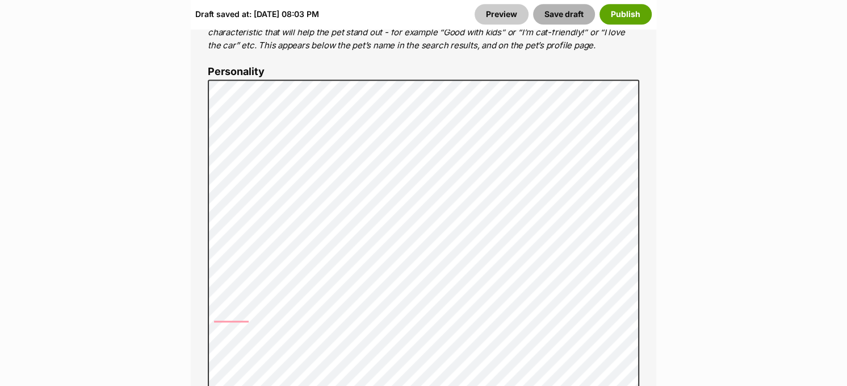
click at [557, 13] on button "Save draft" at bounding box center [564, 14] width 62 height 20
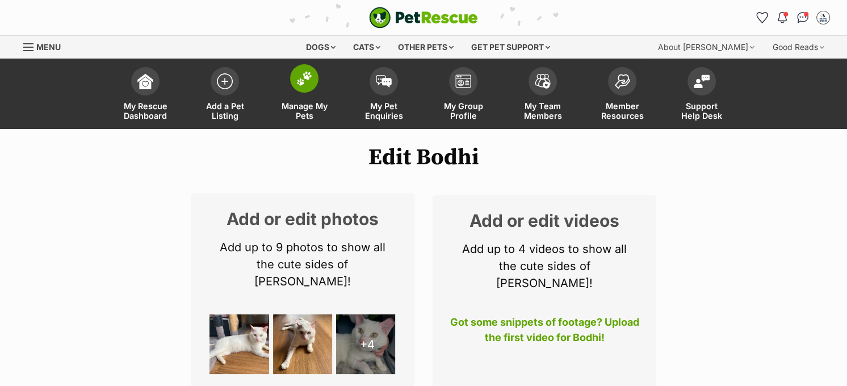
click at [312, 76] on img at bounding box center [304, 78] width 16 height 15
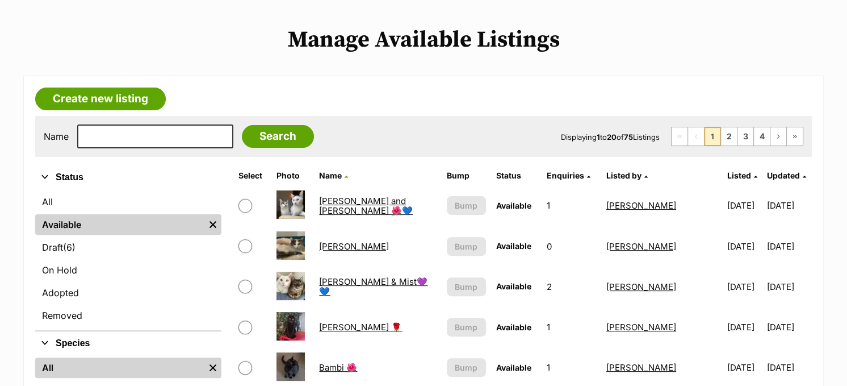
scroll to position [284, 0]
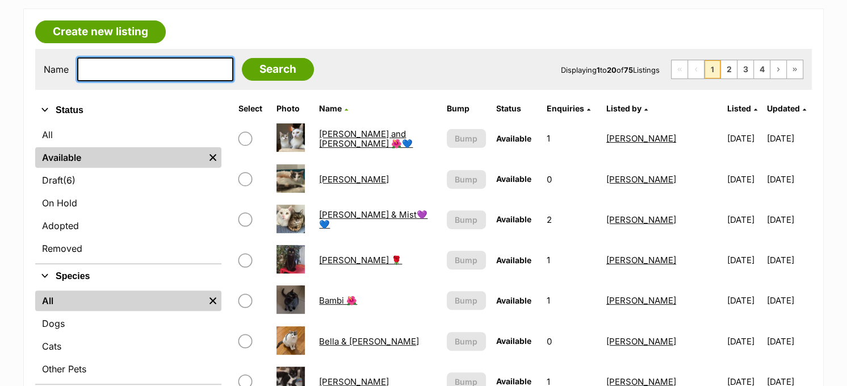
click at [102, 72] on input "text" at bounding box center [155, 69] width 156 height 24
type input "mariska"
click at [242, 58] on input "Search" at bounding box center [278, 69] width 72 height 23
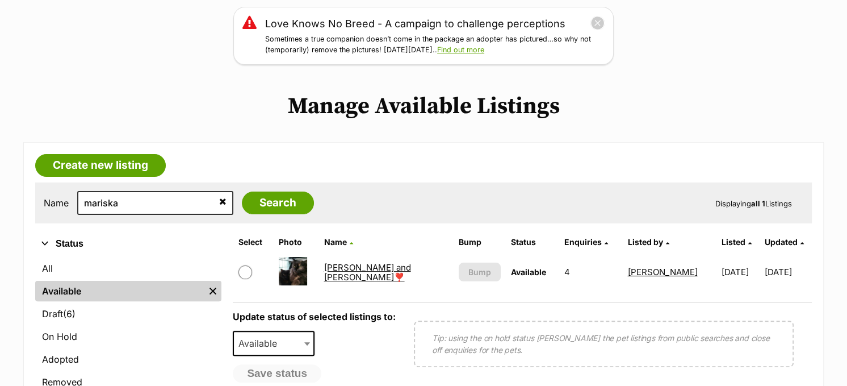
scroll to position [170, 0]
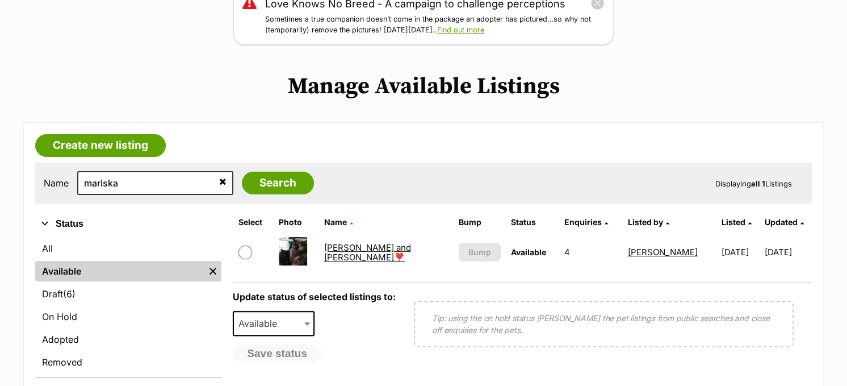
click at [375, 249] on link "Mariska and Antoni ❣️❣️" at bounding box center [367, 252] width 87 height 20
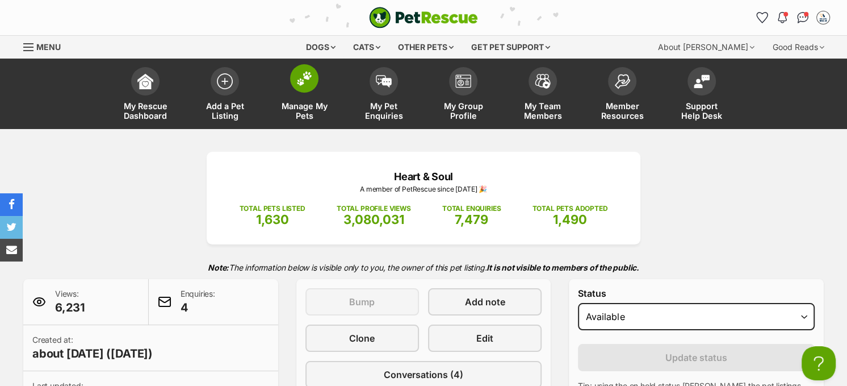
click at [312, 81] on span at bounding box center [304, 78] width 28 height 28
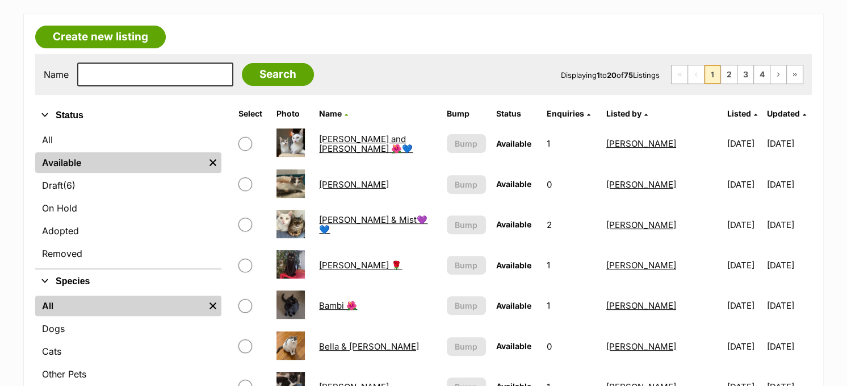
scroll to position [284, 0]
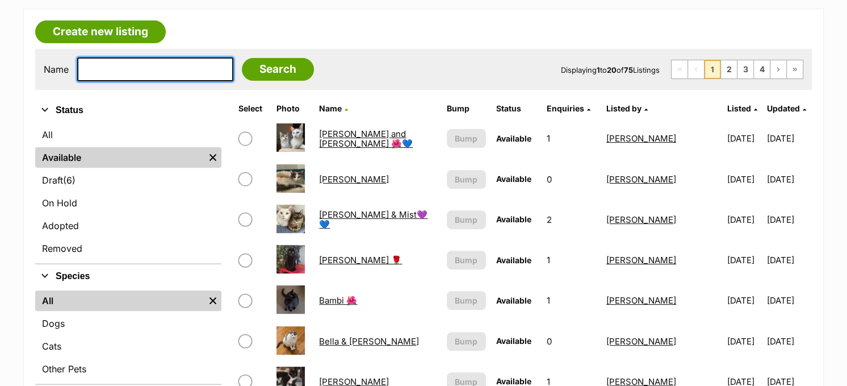
click at [196, 69] on input "text" at bounding box center [155, 69] width 156 height 24
type input "[PERSON_NAME]"
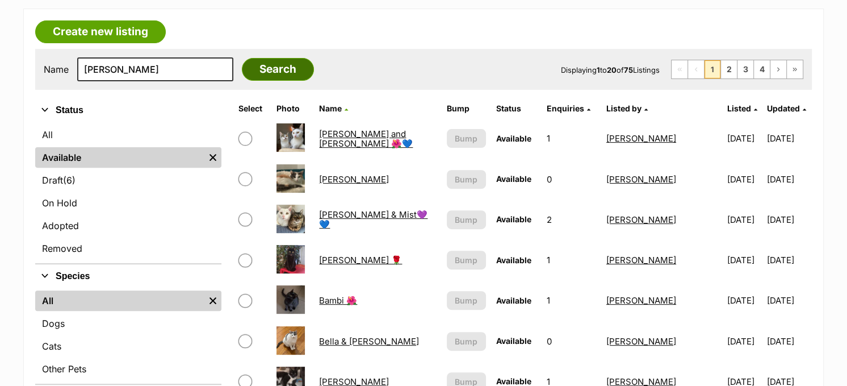
click at [285, 69] on input "Search" at bounding box center [278, 69] width 72 height 23
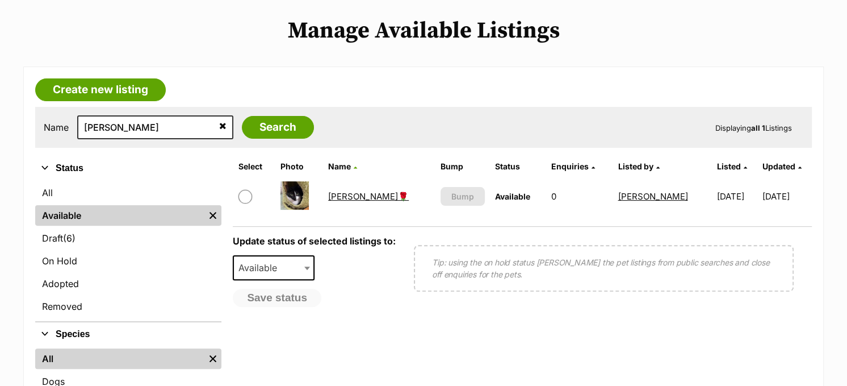
scroll to position [227, 0]
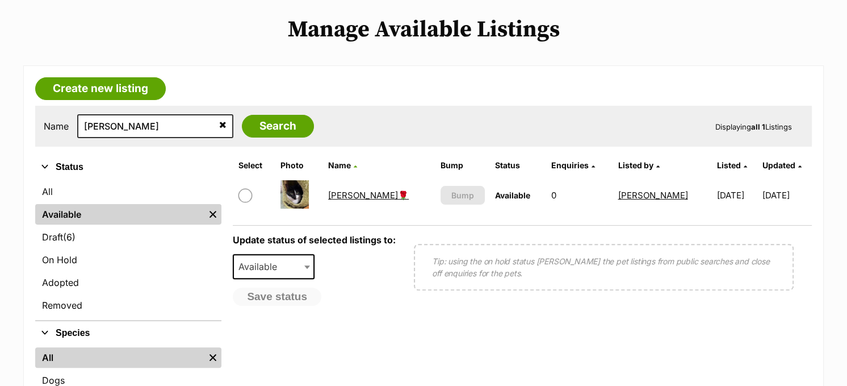
click at [346, 193] on link "[PERSON_NAME]🌹" at bounding box center [368, 195] width 81 height 11
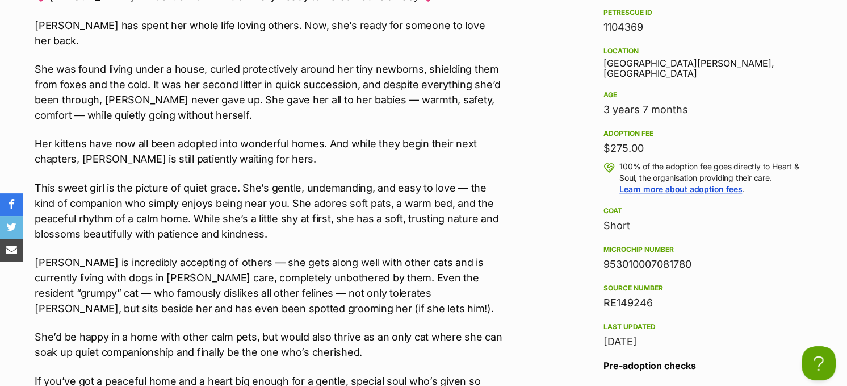
drag, startPoint x: 696, startPoint y: 252, endPoint x: 602, endPoint y: 255, distance: 93.8
click at [602, 255] on aside "Rescue group Heart & Soul PetRescue ID 1104369 Location Mount Martha, VIC Age 3…" at bounding box center [705, 215] width 239 height 496
copy div "953010007081780"
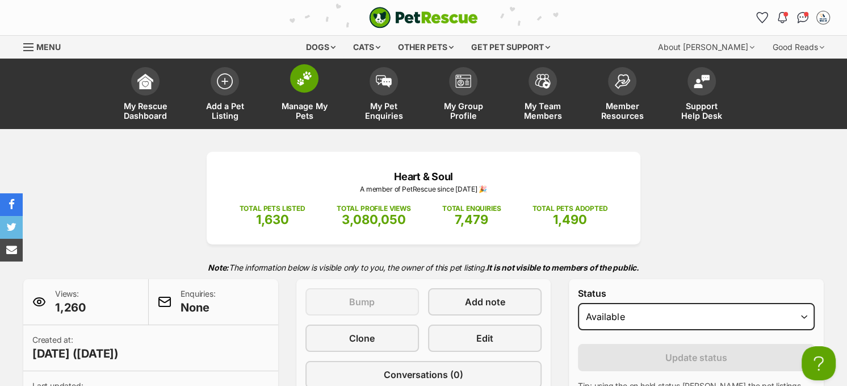
click at [310, 79] on img at bounding box center [304, 78] width 16 height 15
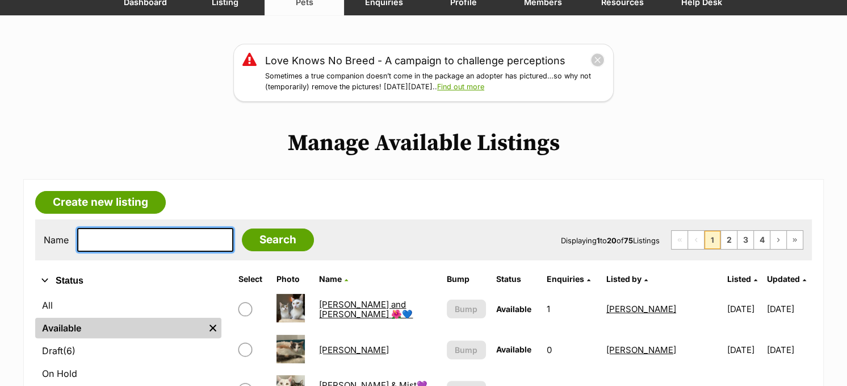
click at [183, 235] on input "text" at bounding box center [155, 240] width 156 height 24
type input "rocket"
click at [242, 228] on input "Search" at bounding box center [278, 239] width 72 height 23
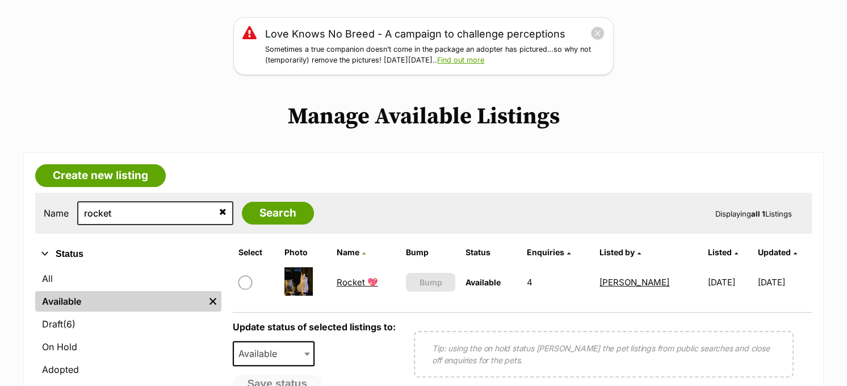
scroll to position [170, 0]
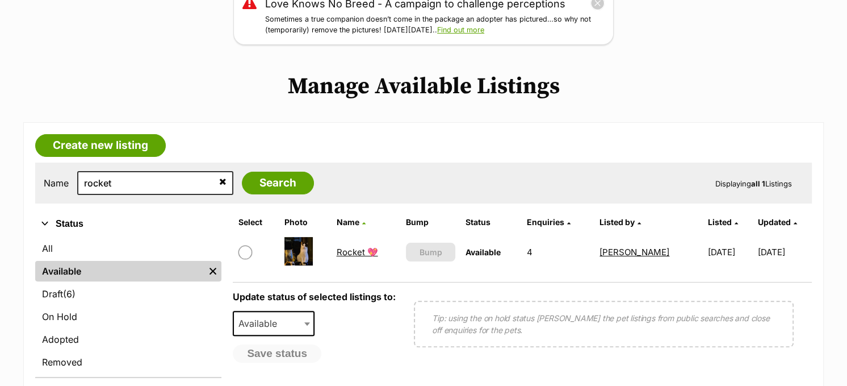
click at [350, 251] on link "Rocket 💖" at bounding box center [357, 251] width 41 height 11
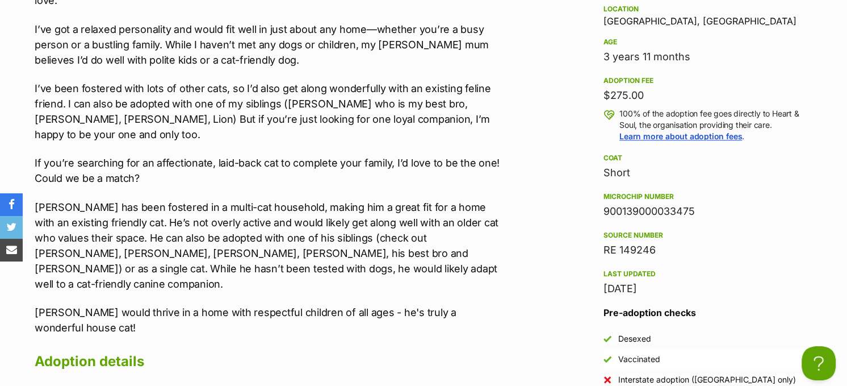
scroll to position [1136, 0]
